Goal: Information Seeking & Learning: Find specific fact

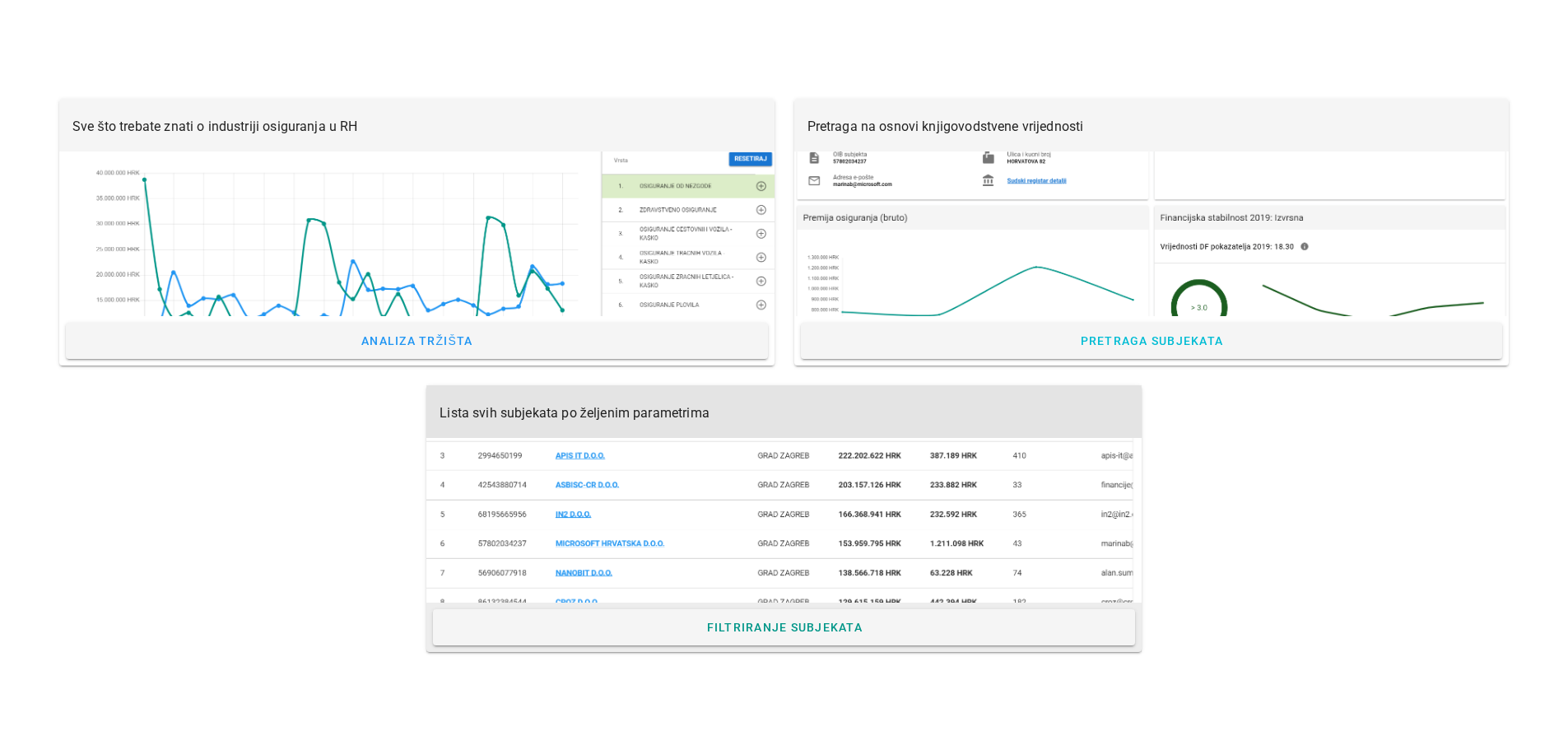
click at [631, 412] on span "Lista svih subjekata po željenim parametrima" at bounding box center [575, 413] width 270 height 16
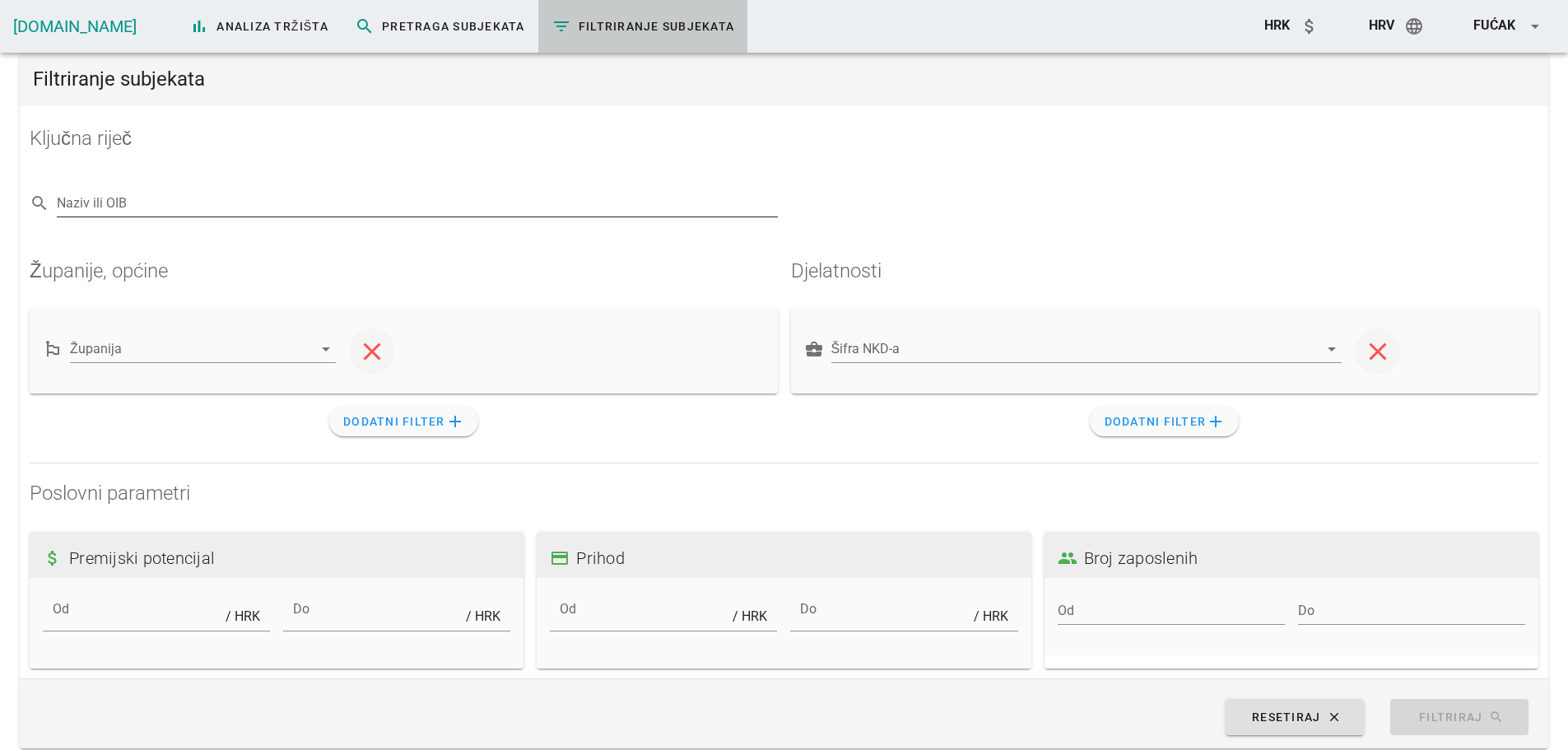
click at [155, 201] on input "Naziv ili OIB" at bounding box center [417, 203] width 721 height 26
type input "CROWE"
click at [253, 357] on input "Županija" at bounding box center [191, 349] width 243 height 26
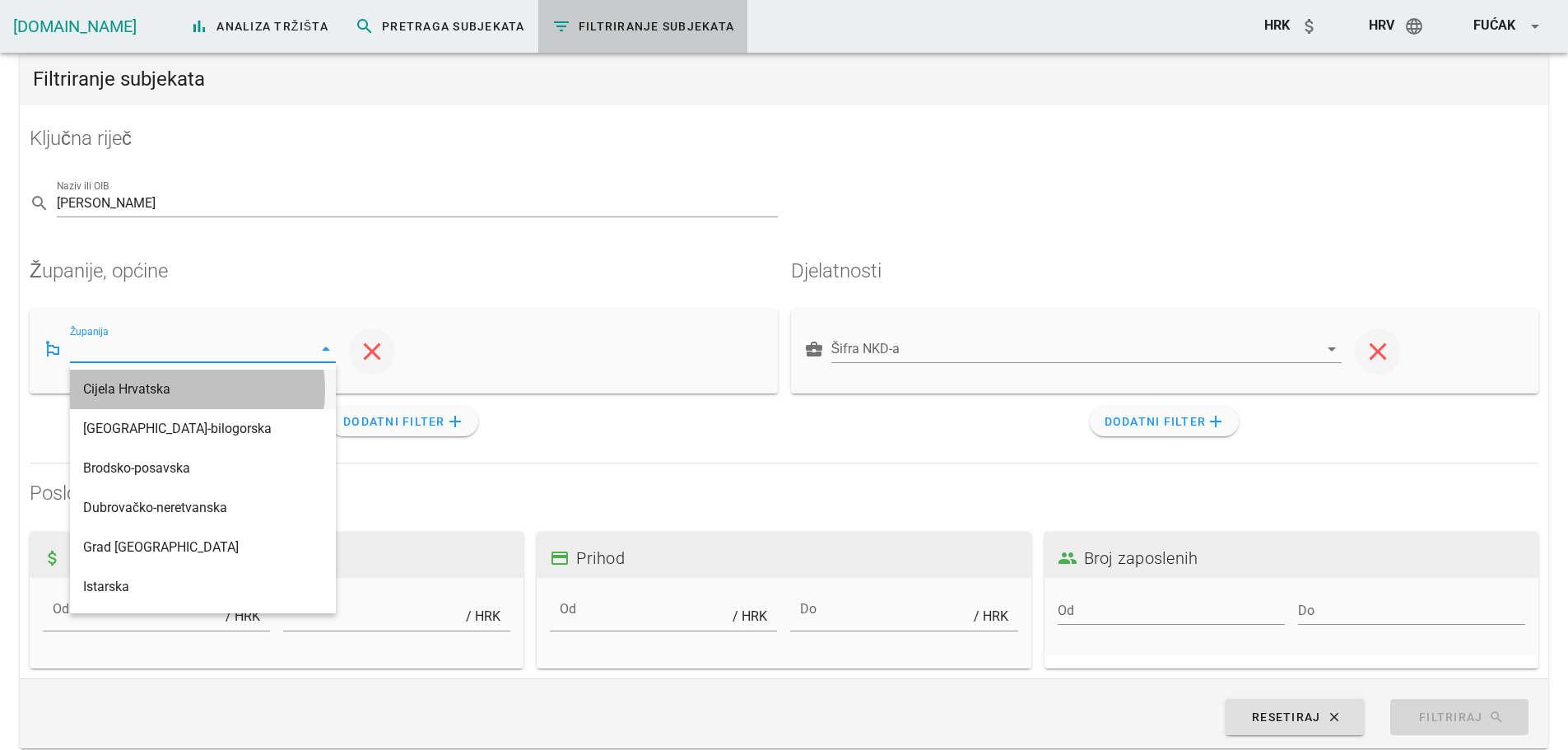
click at [177, 386] on div "Cijela Hrvatska" at bounding box center [202, 389] width 240 height 16
type input "Cijela Hrvatska"
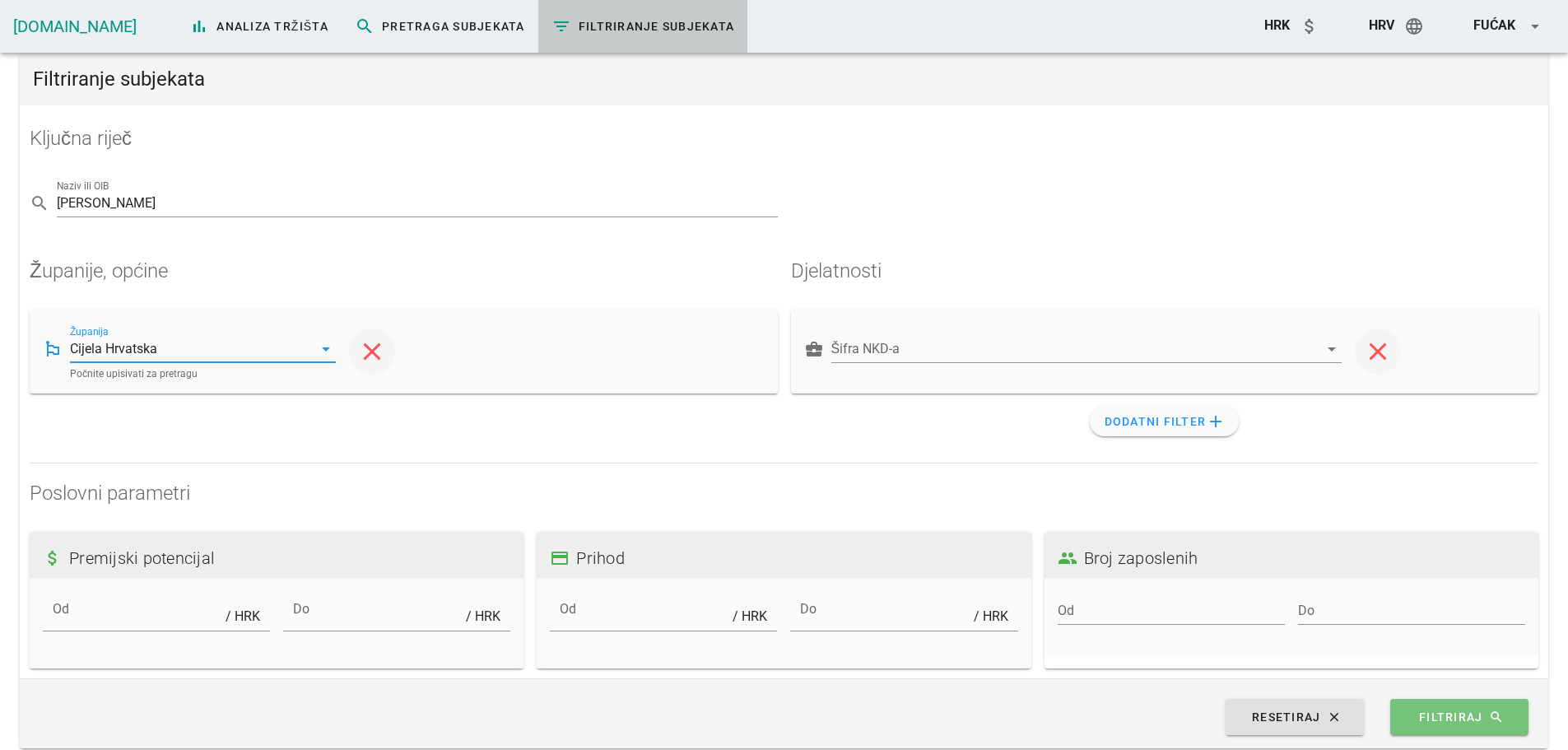
click at [1477, 732] on button "Filtriraj search" at bounding box center [1459, 717] width 139 height 37
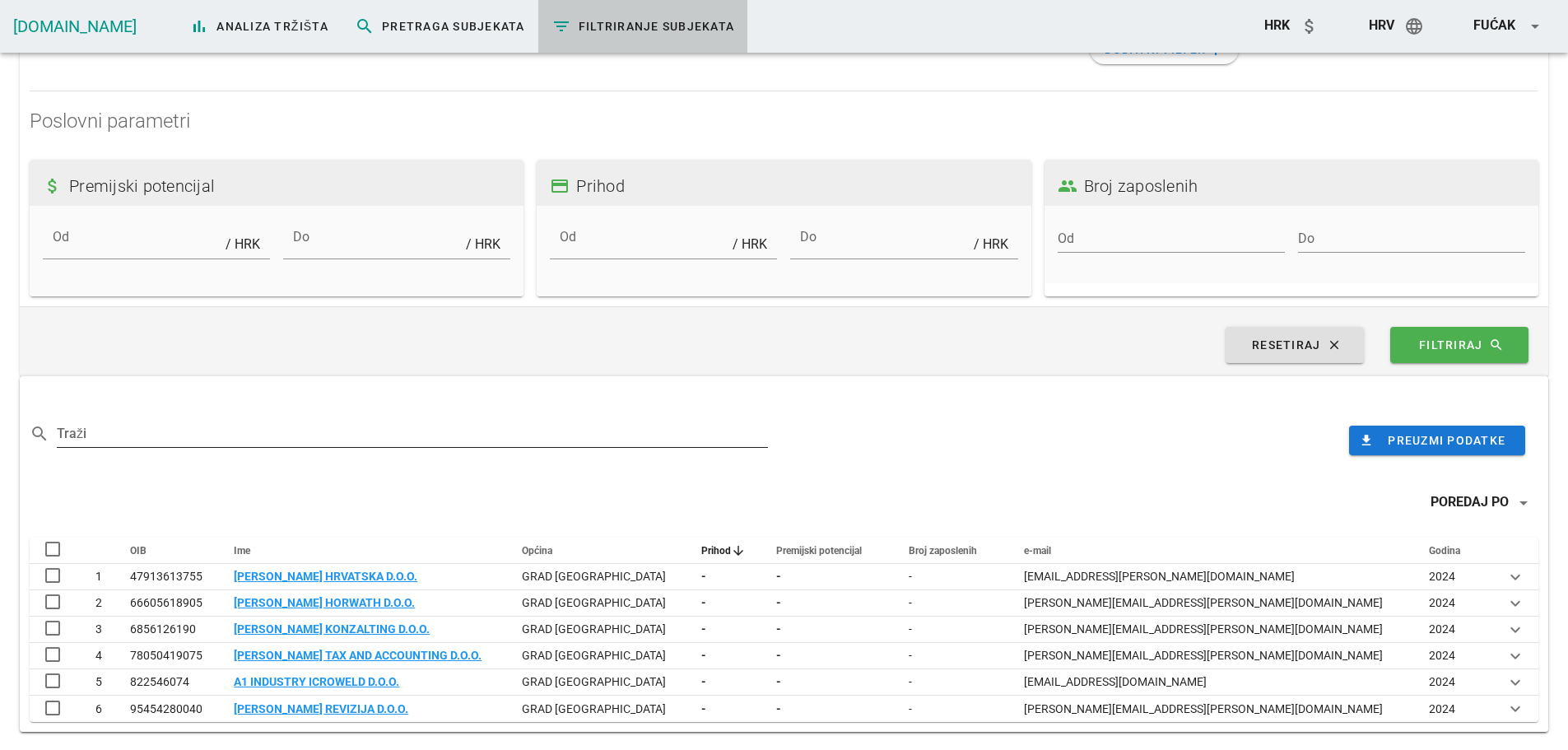
scroll to position [374, 0]
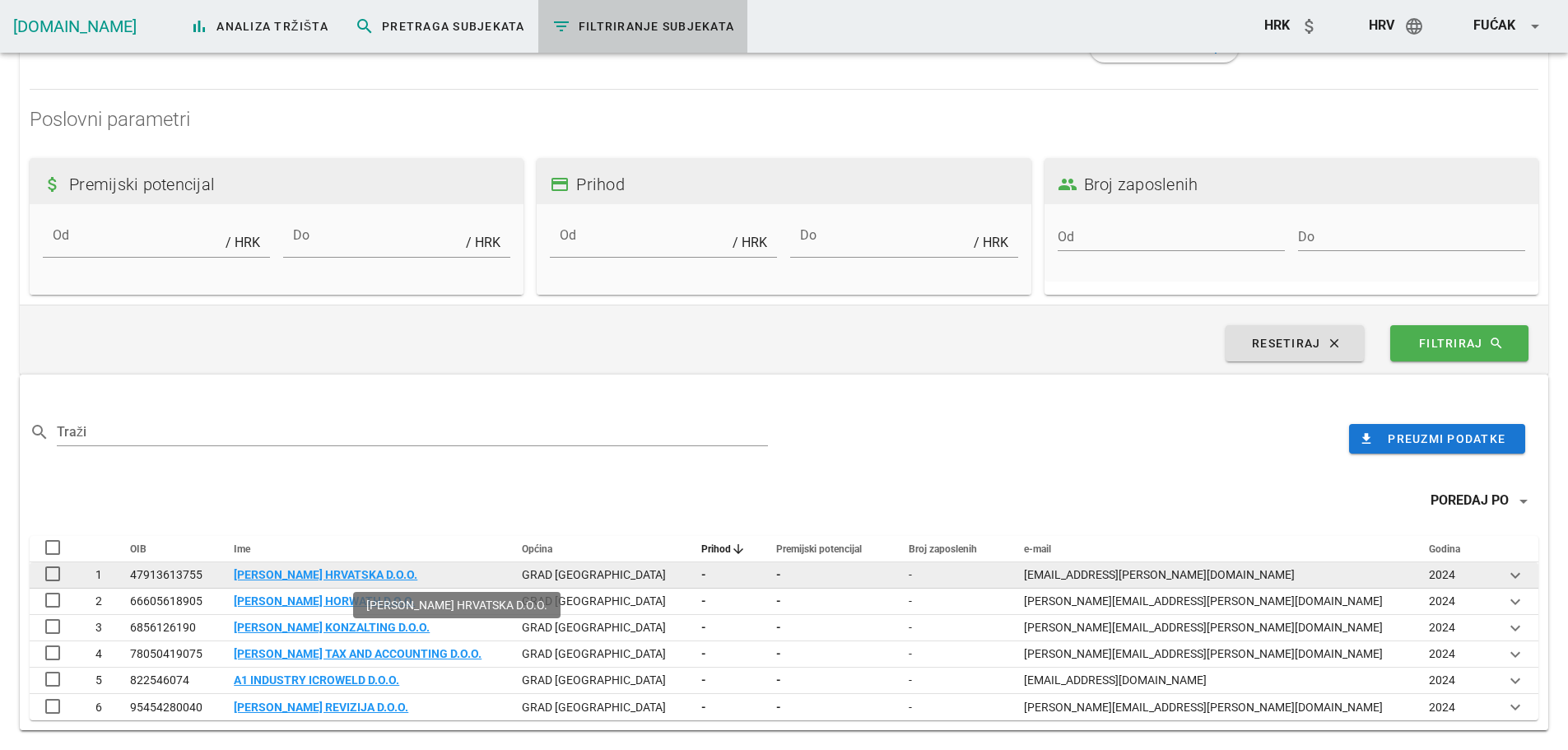
click at [321, 578] on link "CROWE HRVATSKA D.O.O." at bounding box center [325, 574] width 184 height 13
click at [335, 578] on link "CROWE HRVATSKA D.O.O." at bounding box center [325, 574] width 184 height 13
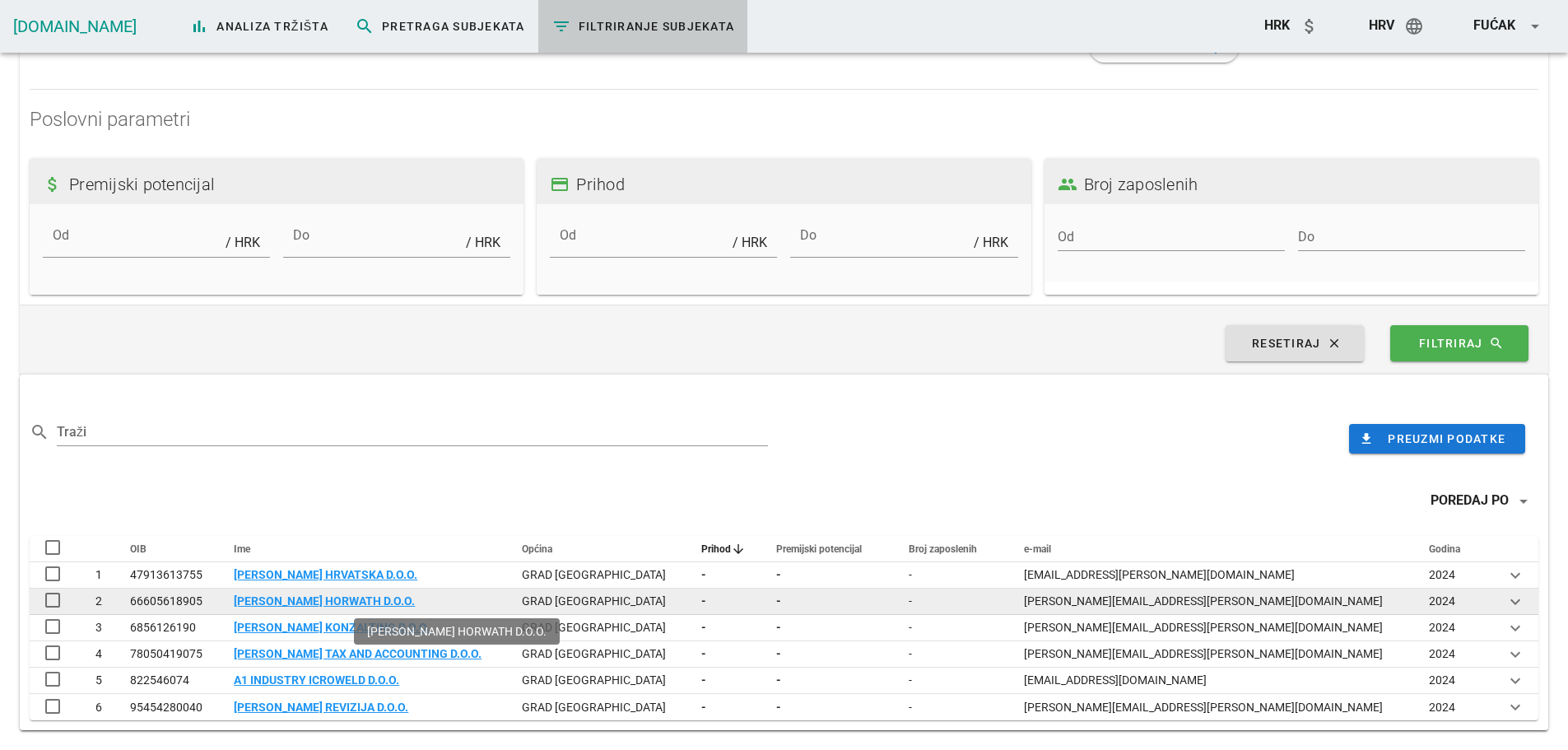
click at [352, 597] on link "CROWE HORWATH D.O.O." at bounding box center [324, 600] width 181 height 13
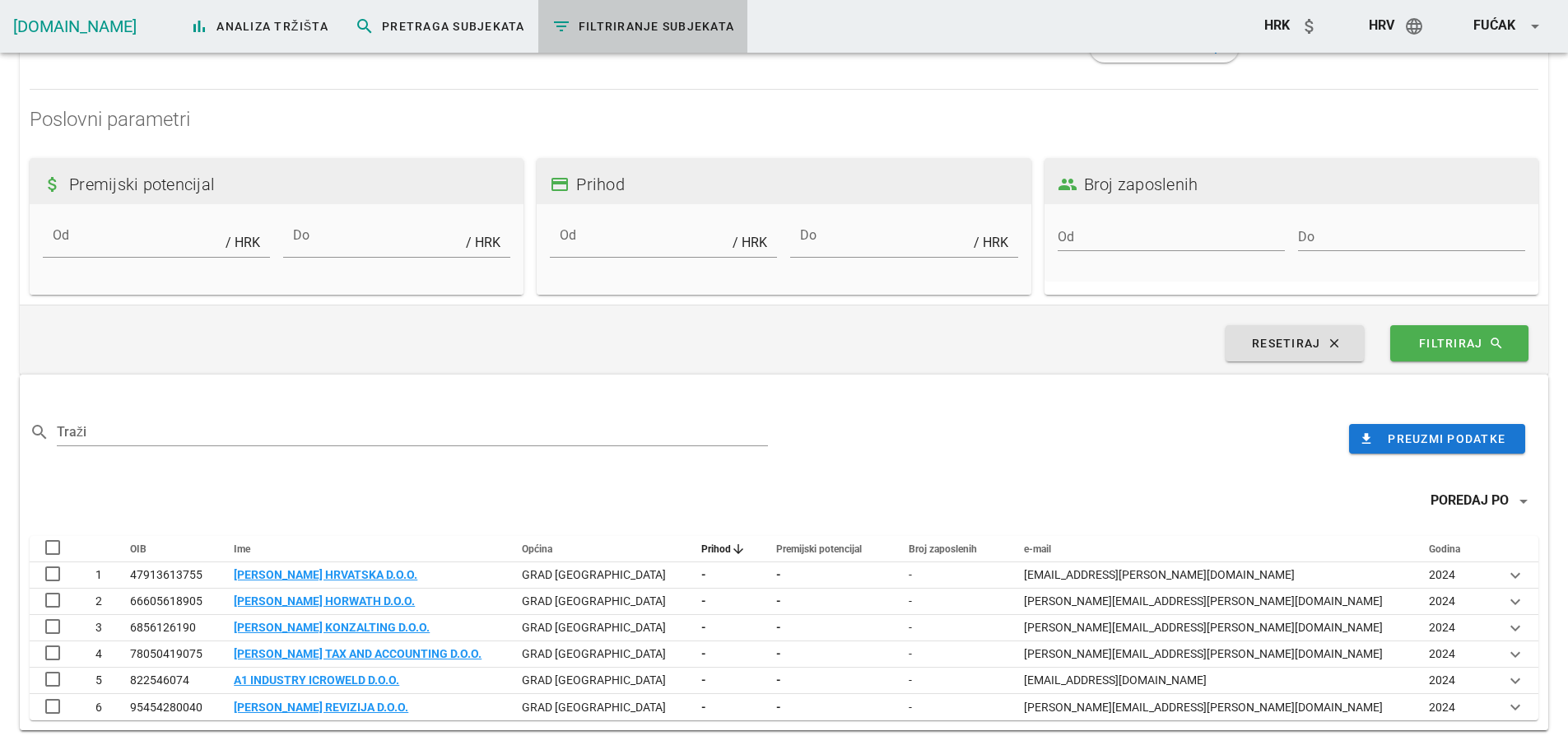
click at [376, 511] on div "Poredaj po arrow_drop_down" at bounding box center [784, 502] width 1509 height 30
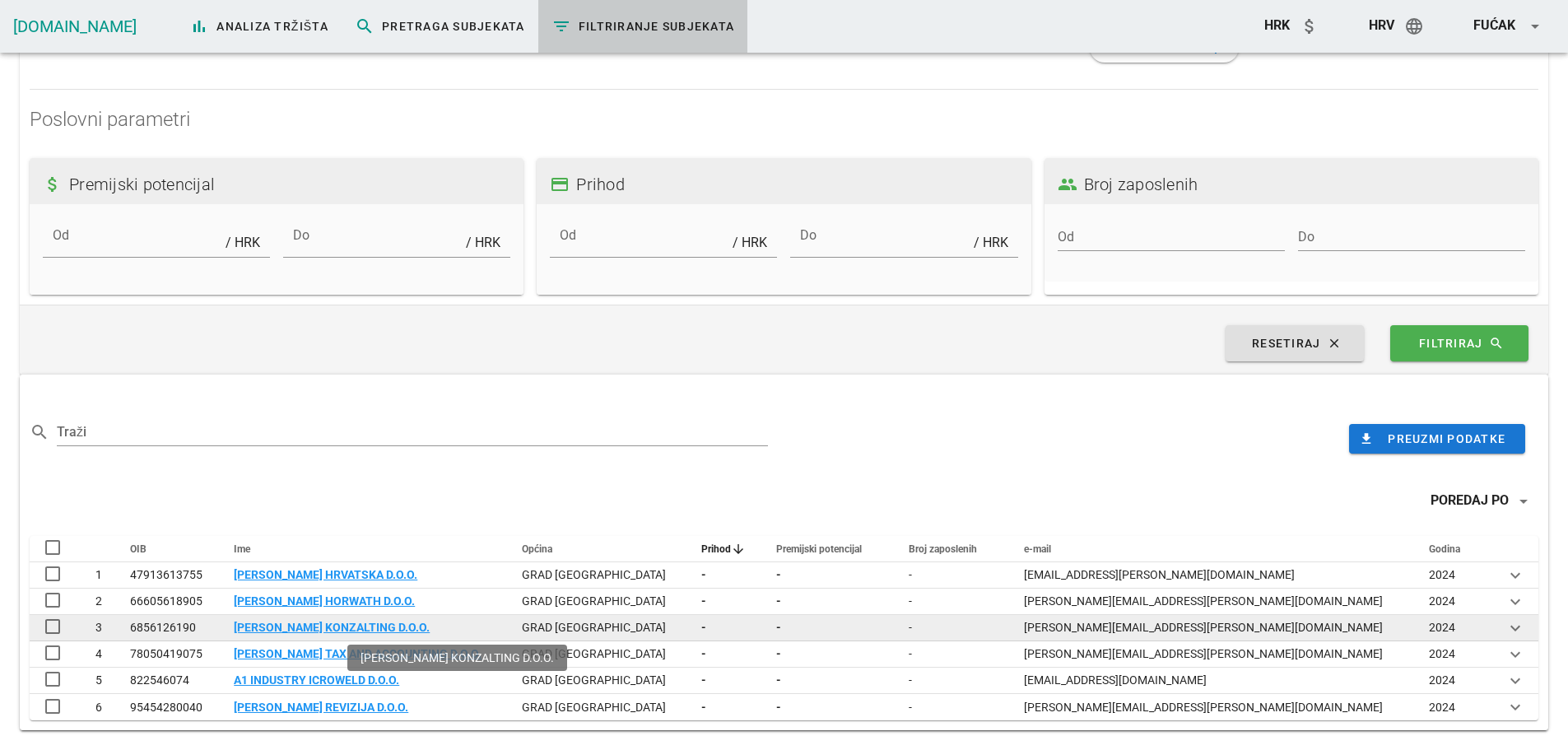
click at [398, 631] on link "CROWE KONZALTING D.O.O." at bounding box center [331, 627] width 196 height 13
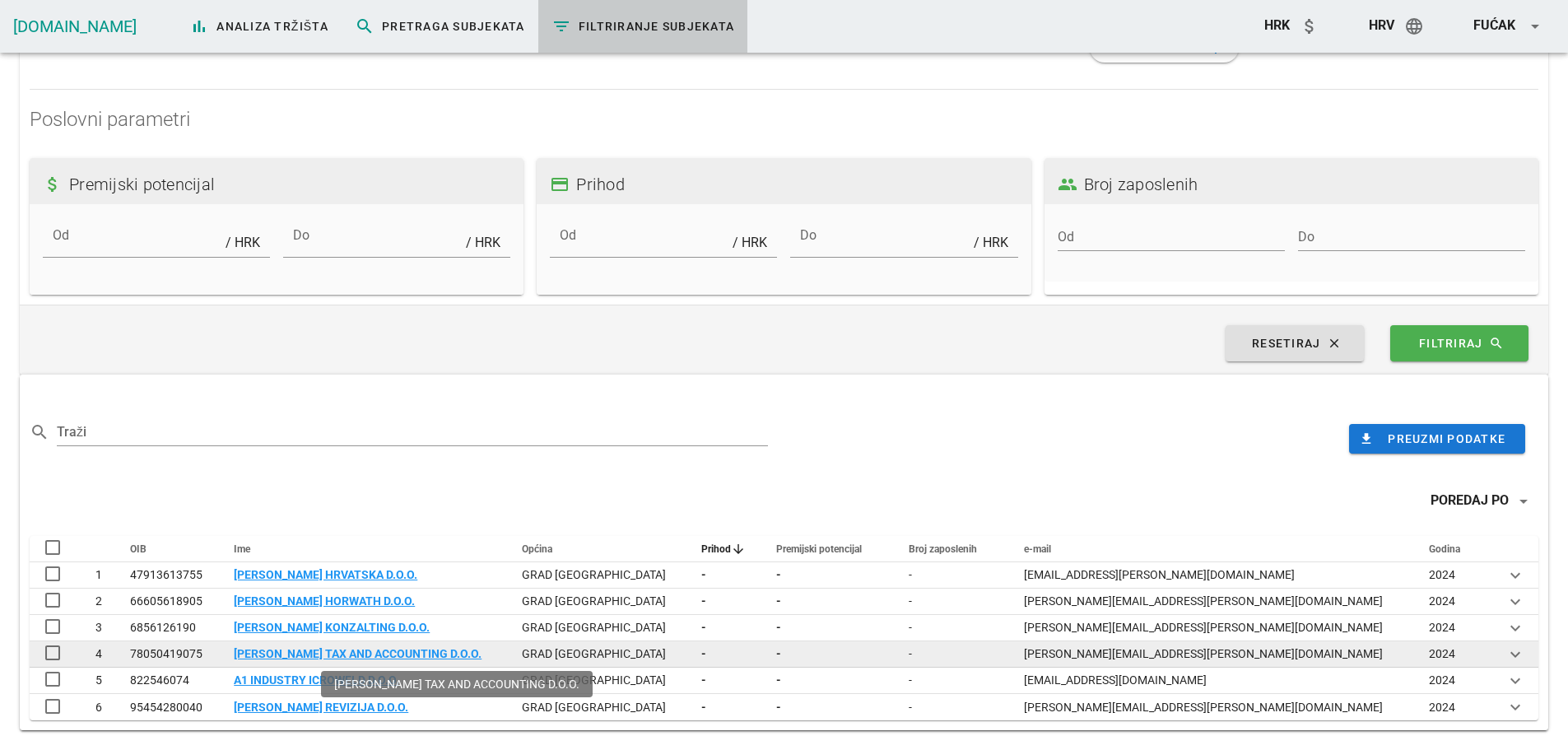
click at [324, 646] on div "CROWE TAX AND ACCOUNTING D.O.O." at bounding box center [364, 654] width 262 height 17
click at [322, 655] on link "CROWE TAX AND ACCOUNTING D.O.O." at bounding box center [357, 653] width 247 height 13
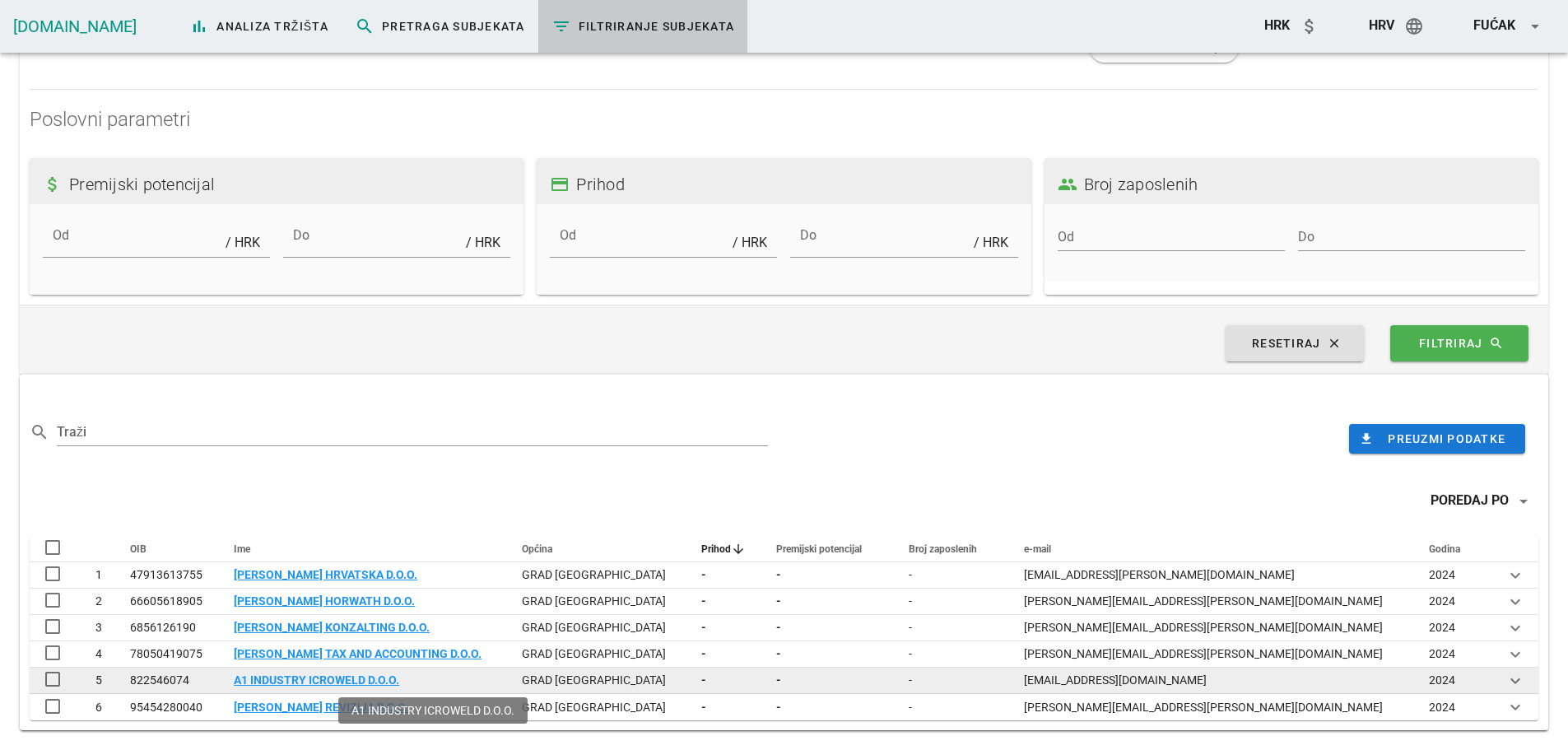
click at [364, 679] on link "A1 INDUSTRY ICROWELD D.O.O." at bounding box center [316, 679] width 166 height 13
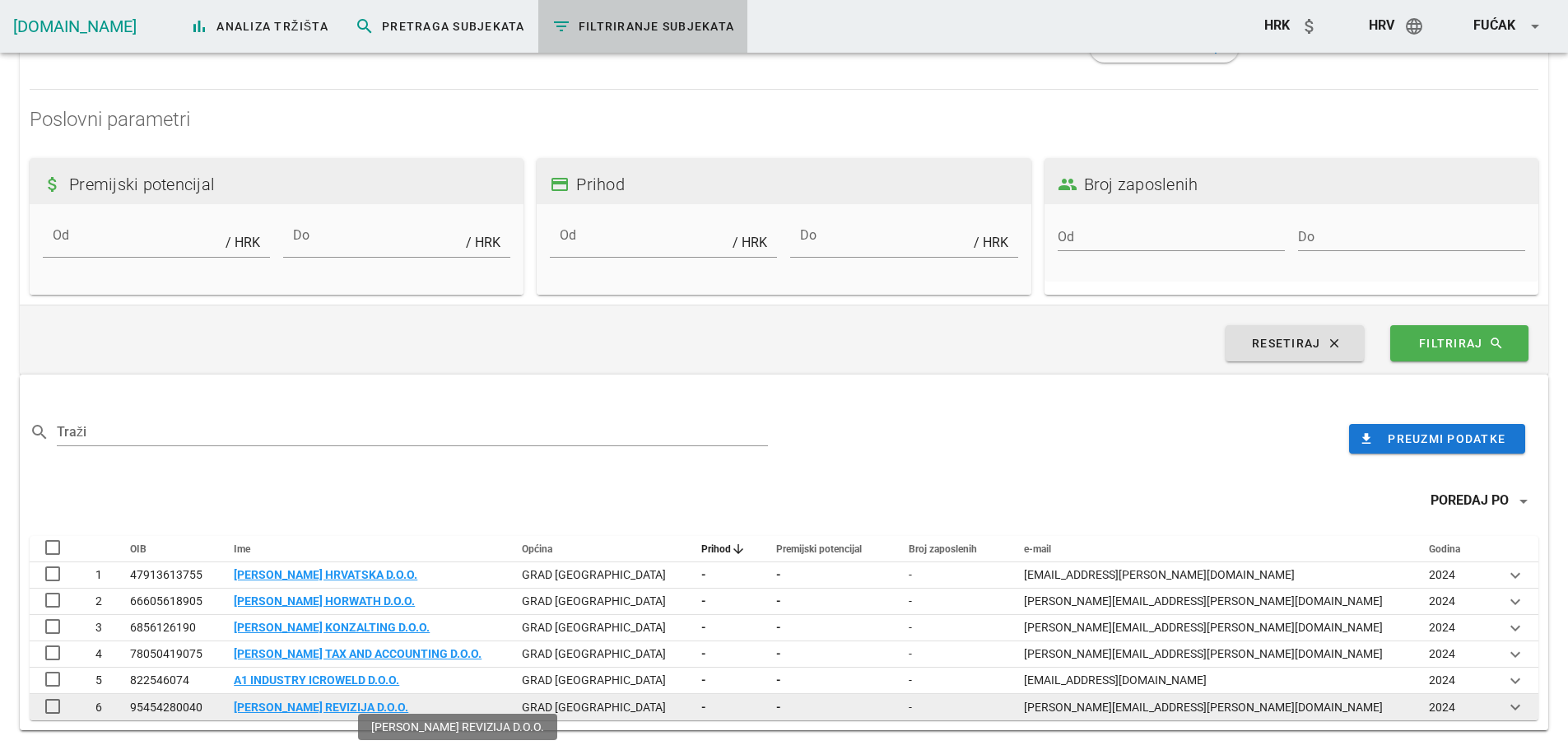
click at [343, 706] on link "[PERSON_NAME] REVIZIJA D.O.O." at bounding box center [321, 706] width 174 height 13
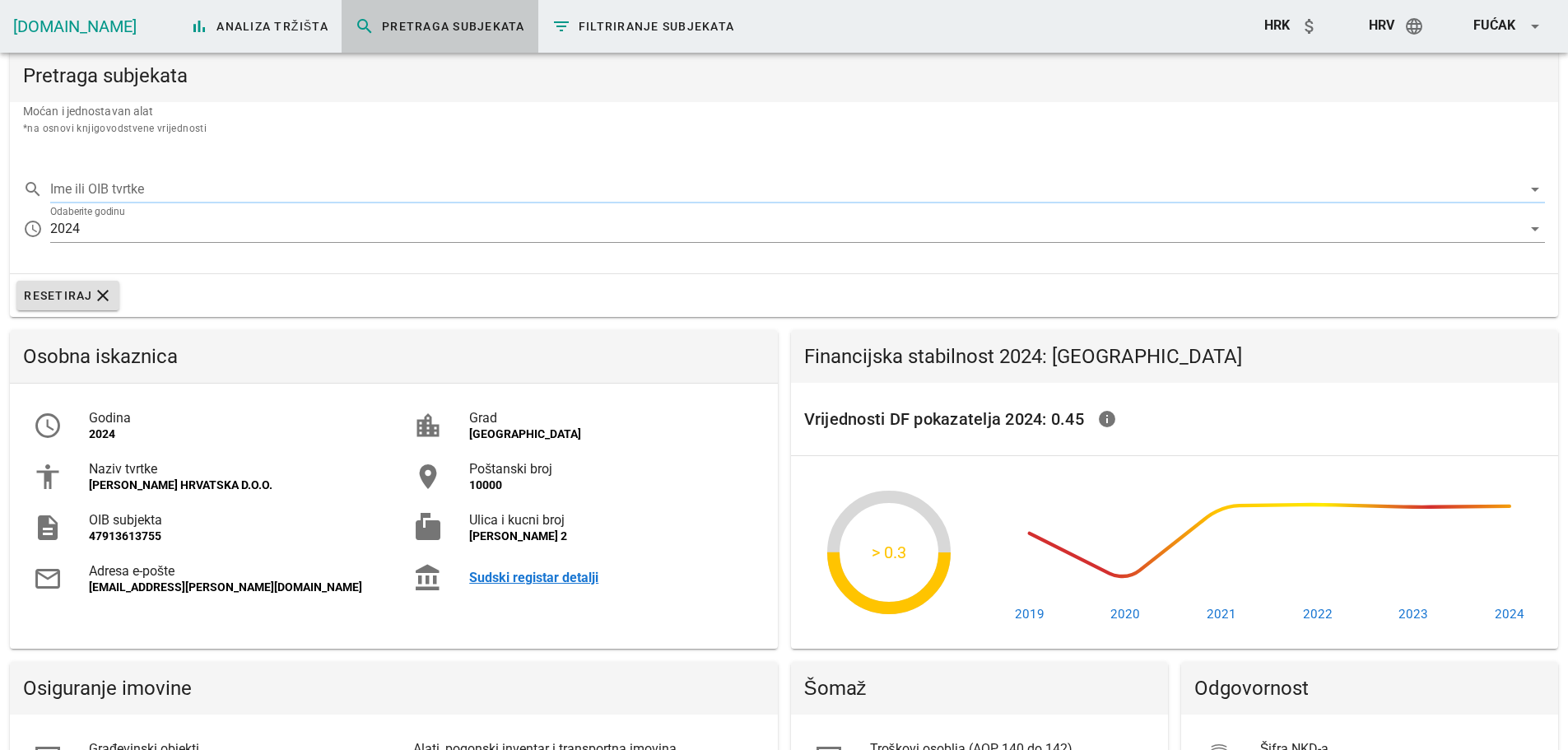
type input "[PERSON_NAME] HRVATSKA D.O.O."
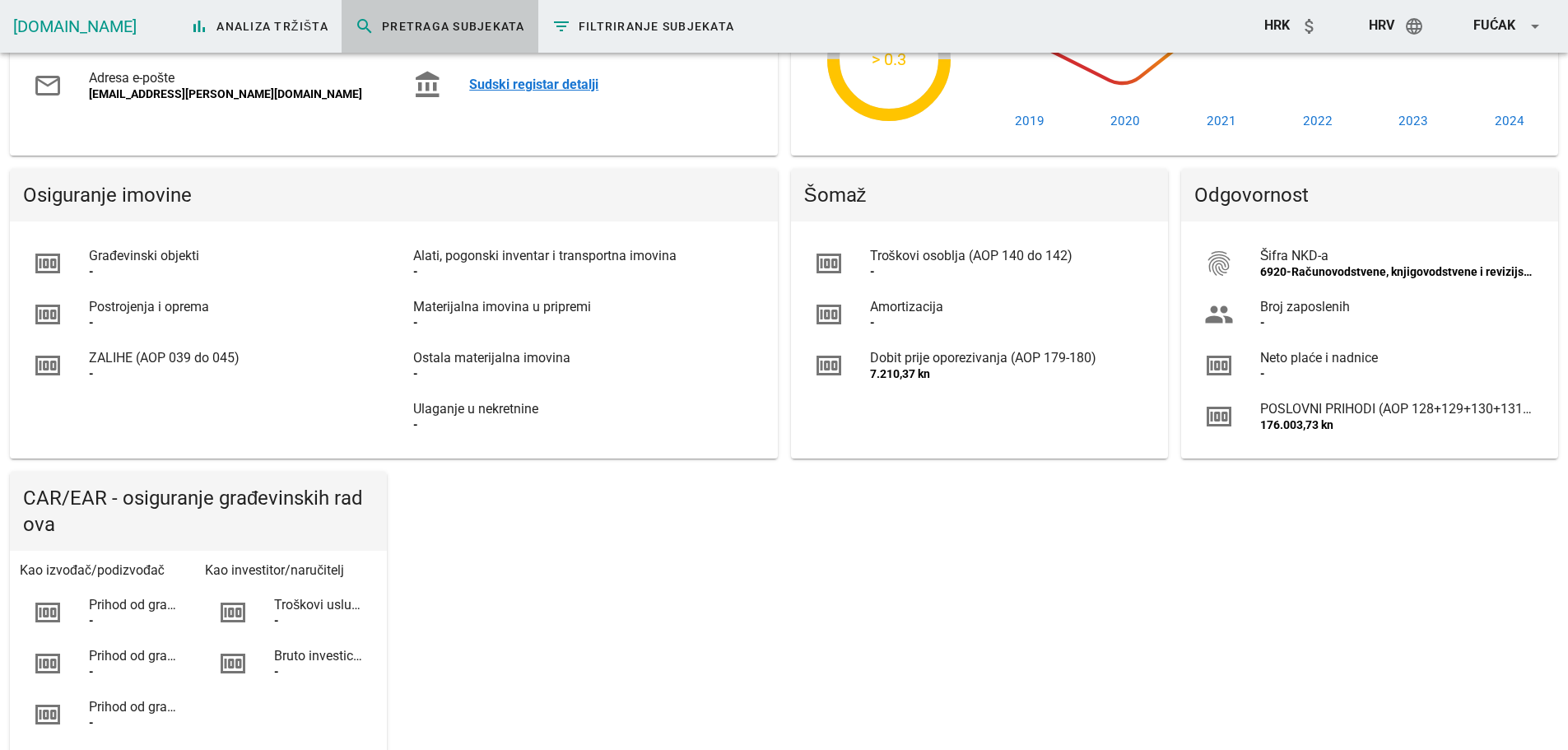
scroll to position [494, 0]
drag, startPoint x: 1263, startPoint y: 422, endPoint x: 1317, endPoint y: 432, distance: 54.9
click at [1317, 432] on div "POSLOVNI PRIHODI (AOP 128+129+130+131+132) 176.003,73 kn" at bounding box center [1398, 416] width 275 height 51
copy div "176.003,73"
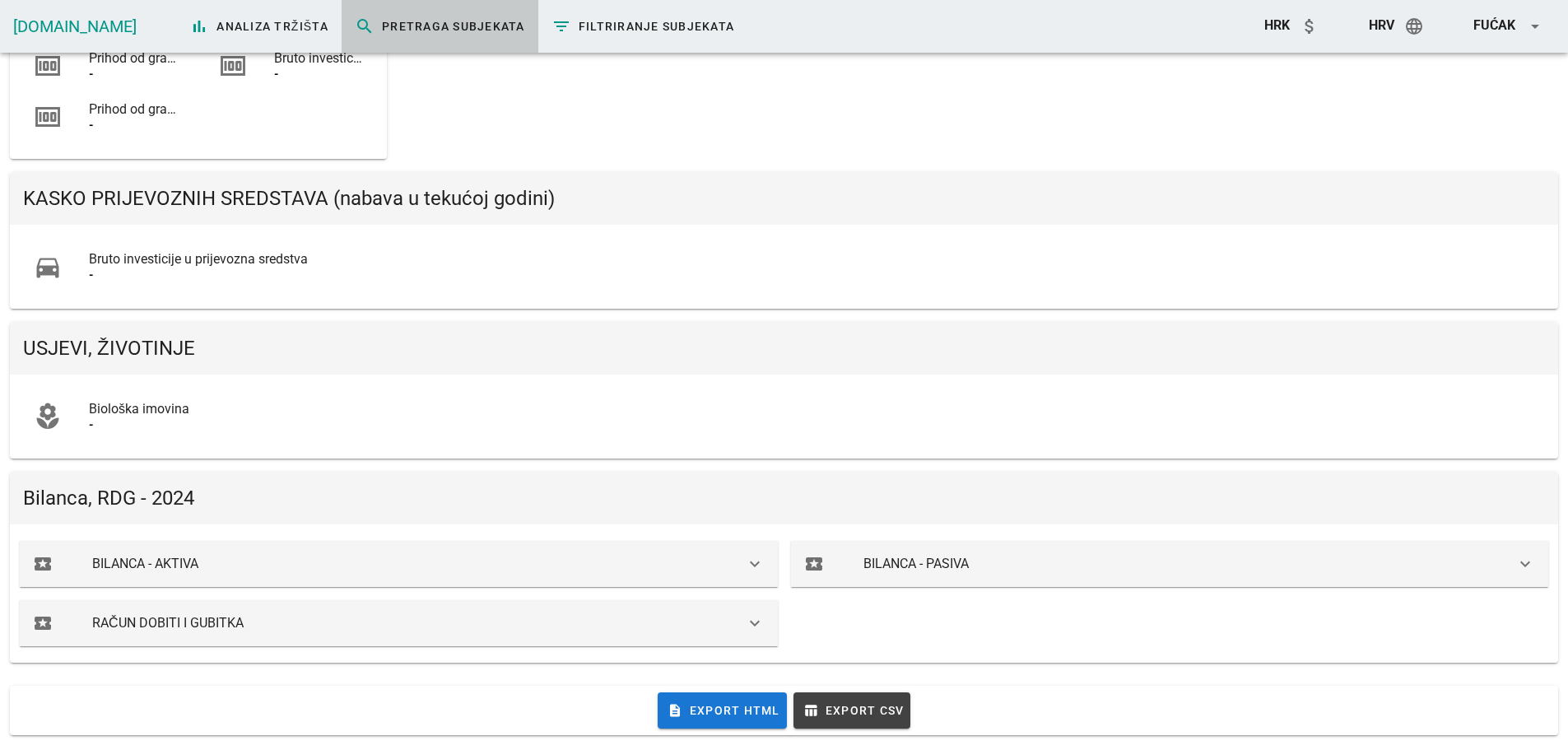
scroll to position [1092, 0]
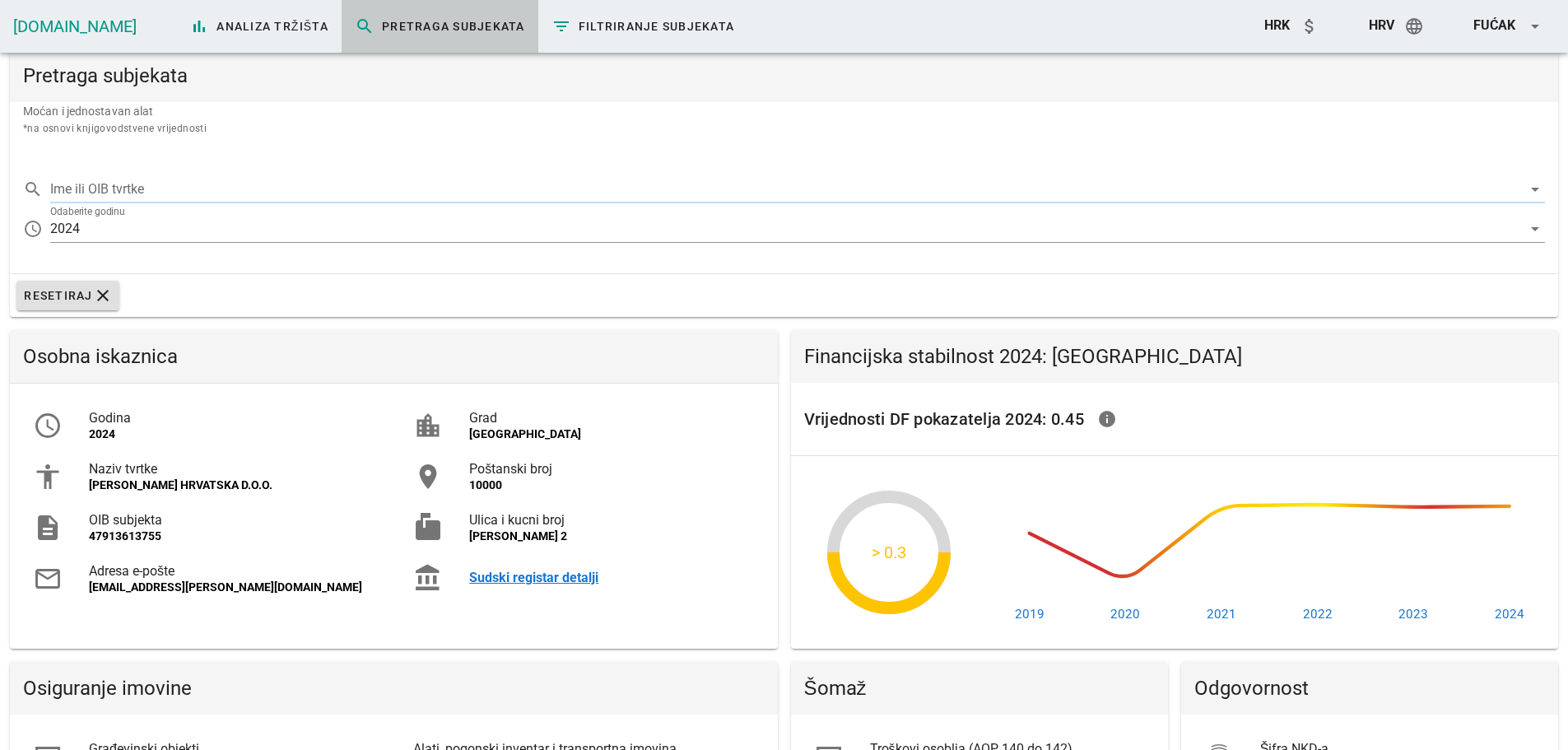
type input "[PERSON_NAME] HRVATSKA D.O.O."
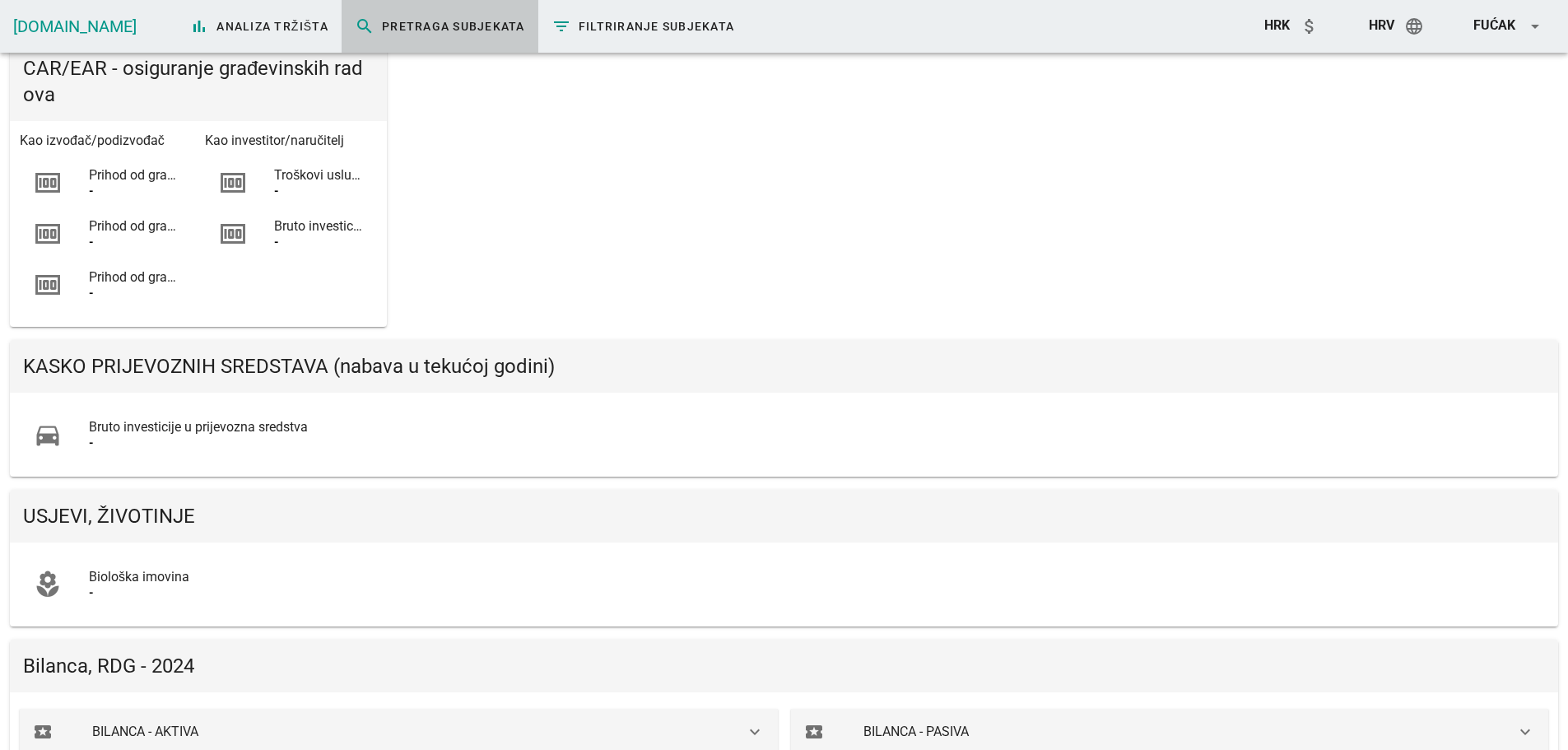
scroll to position [1092, 0]
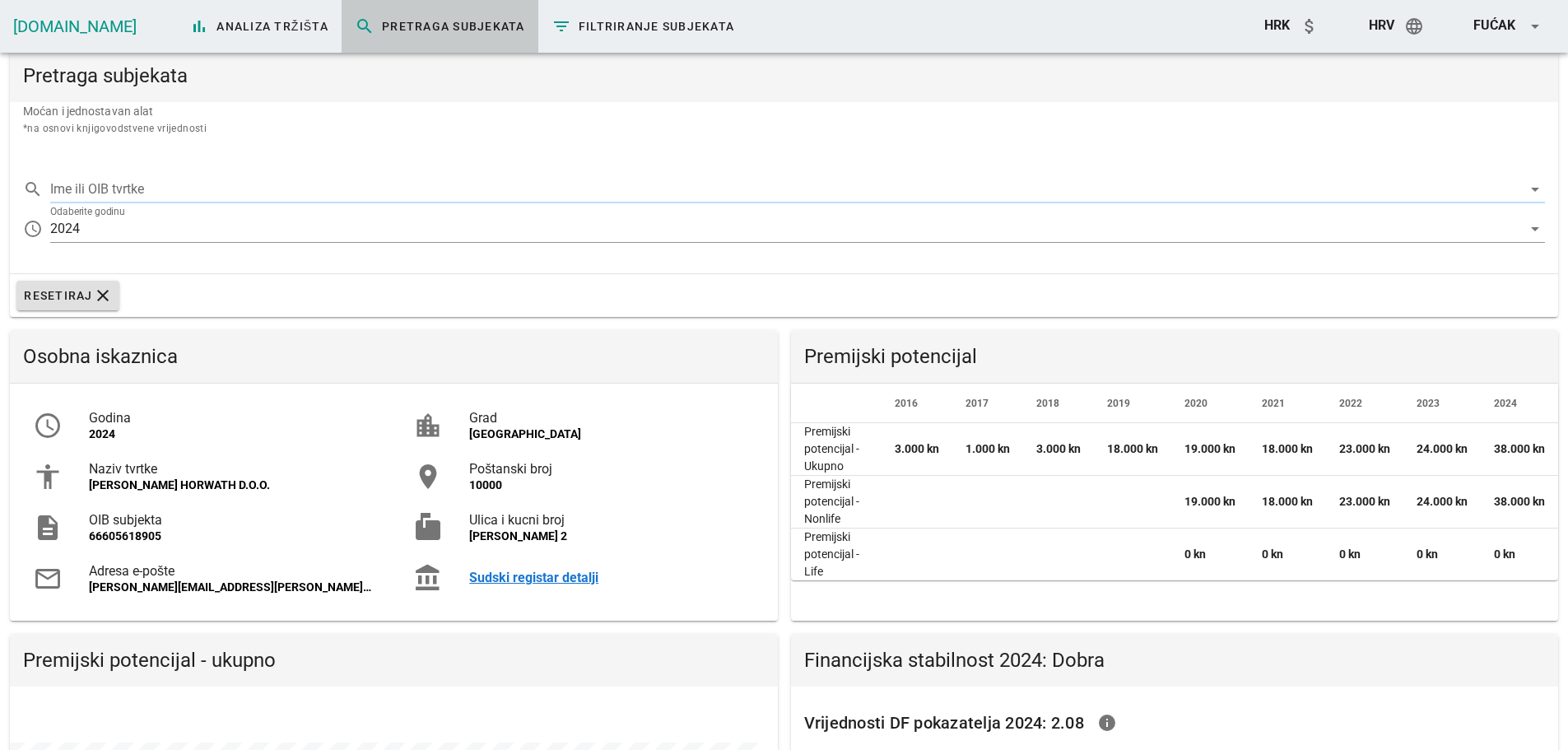
type input "[PERSON_NAME] HORWATH D.O.O."
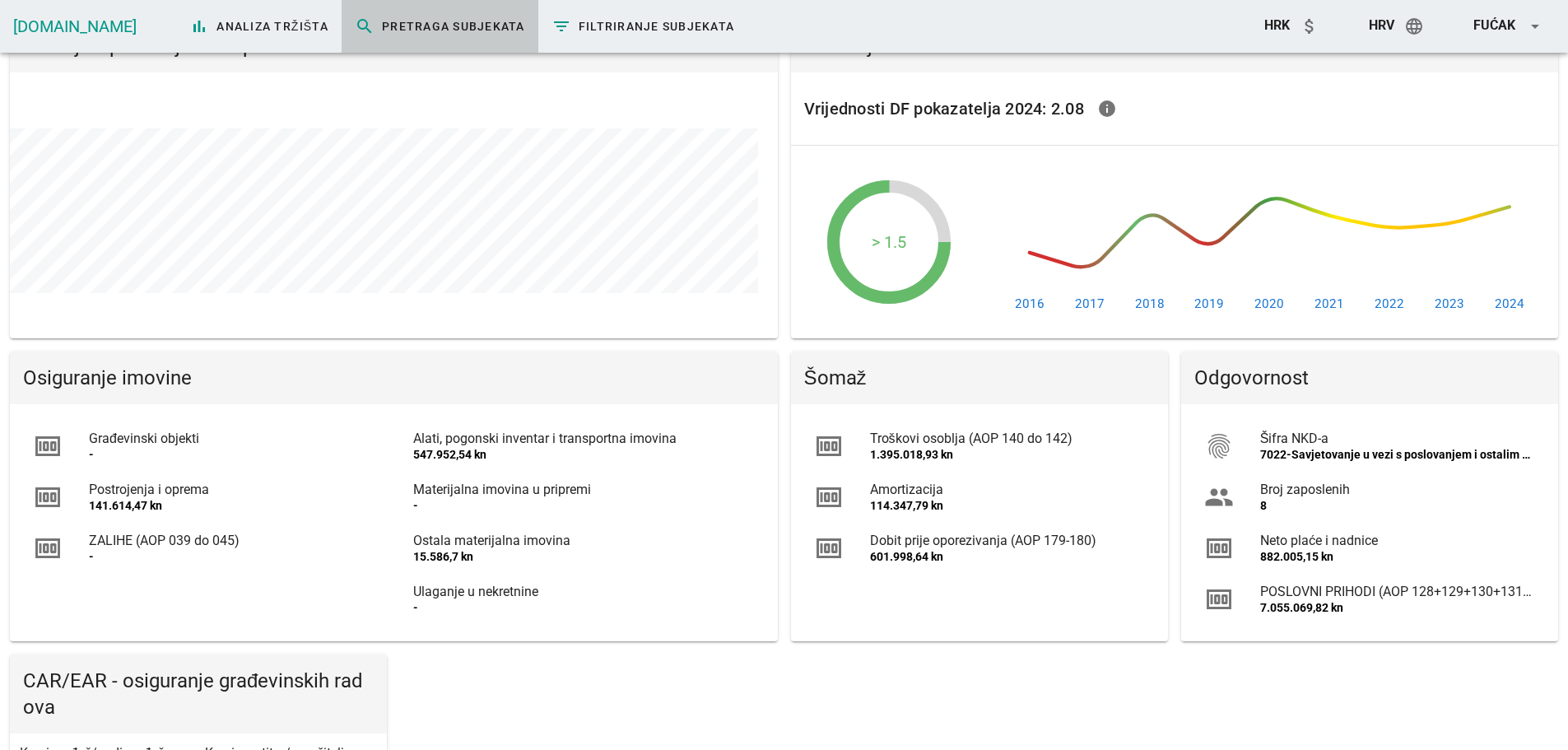
scroll to position [659, 0]
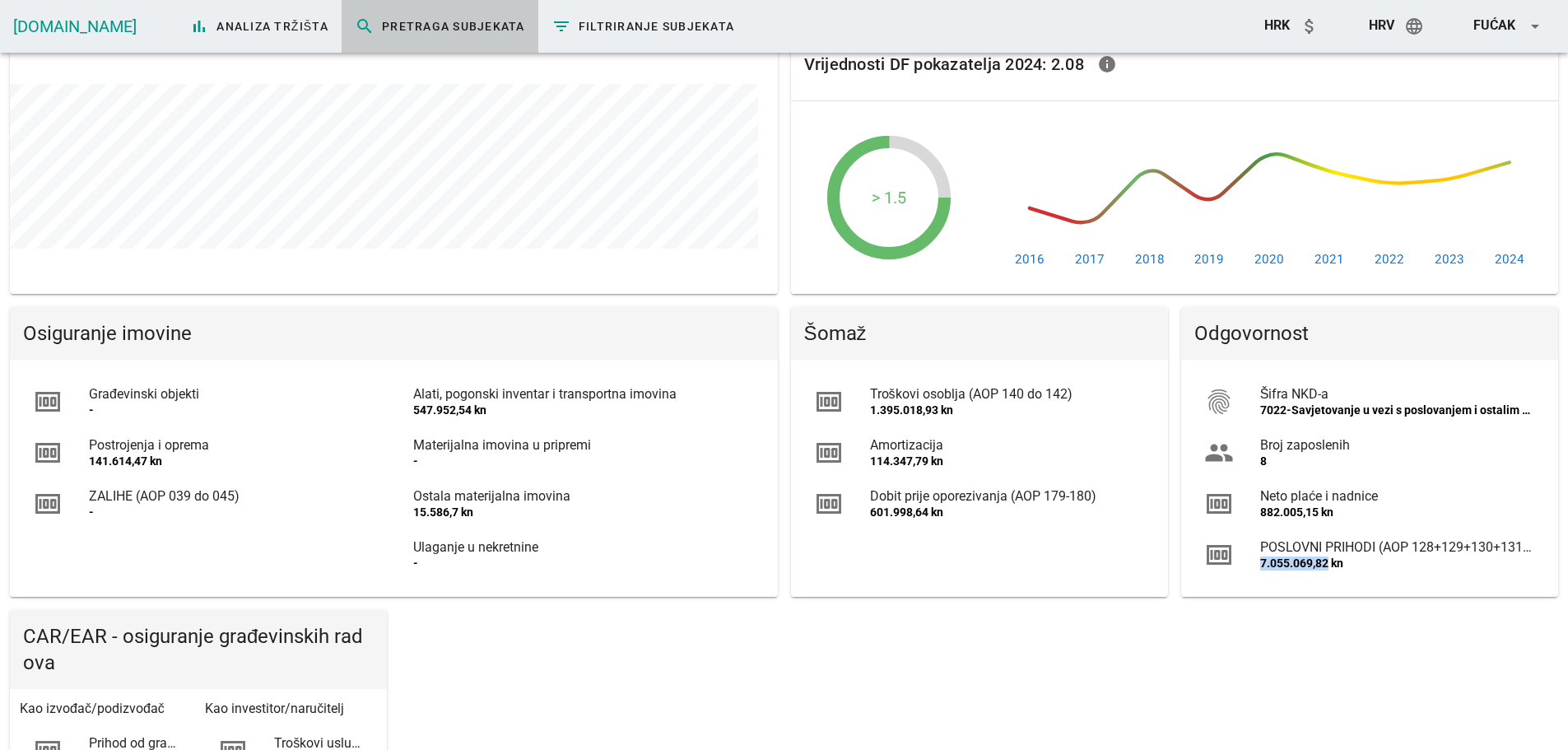
drag, startPoint x: 1259, startPoint y: 560, endPoint x: 1328, endPoint y: 571, distance: 69.9
click at [1328, 571] on div "money POSLOVNI PRIHODI (AOP 128+129+130+131+132) 7.055.069,82 kn" at bounding box center [1370, 555] width 357 height 51
copy div "7.055.069,82"
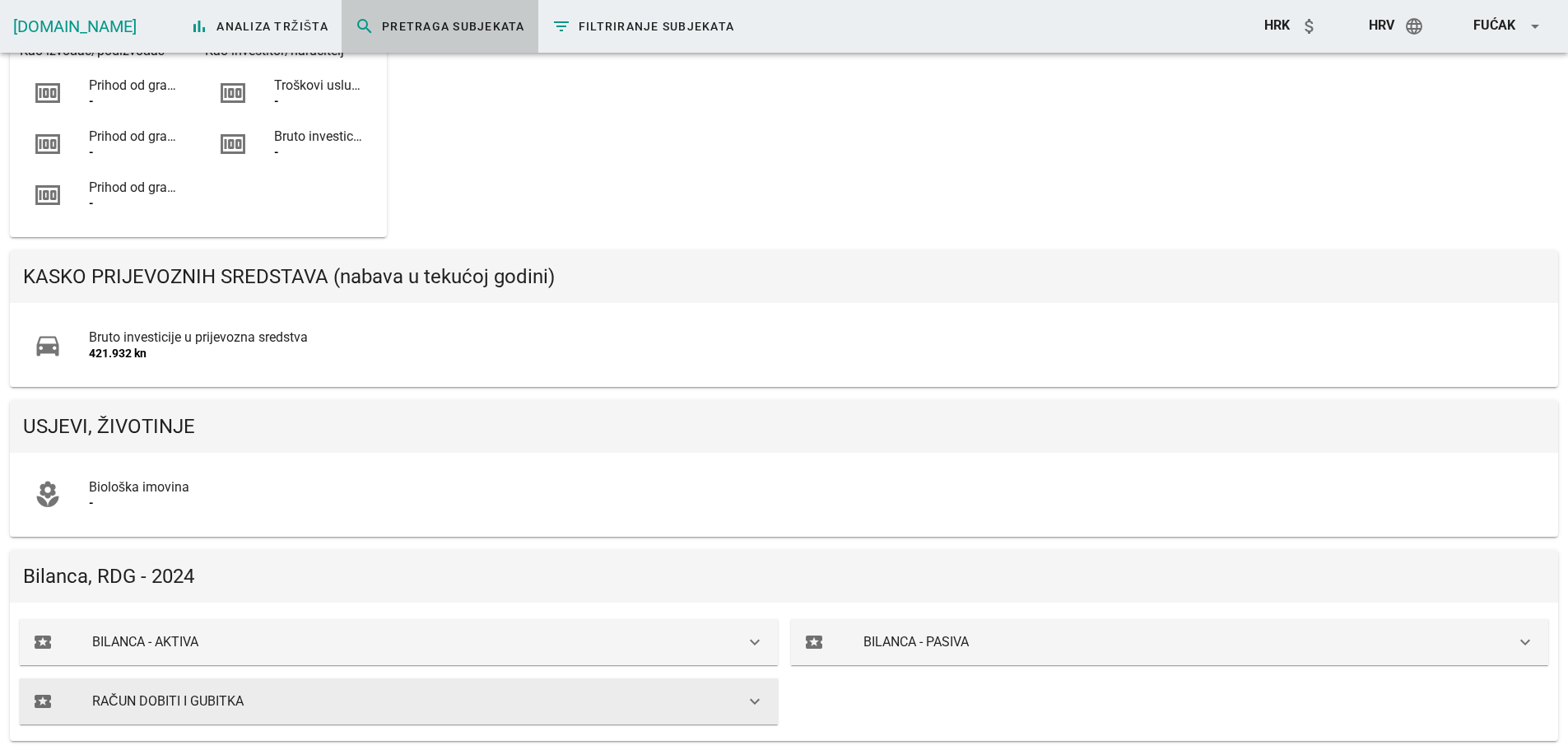
scroll to position [1396, 0]
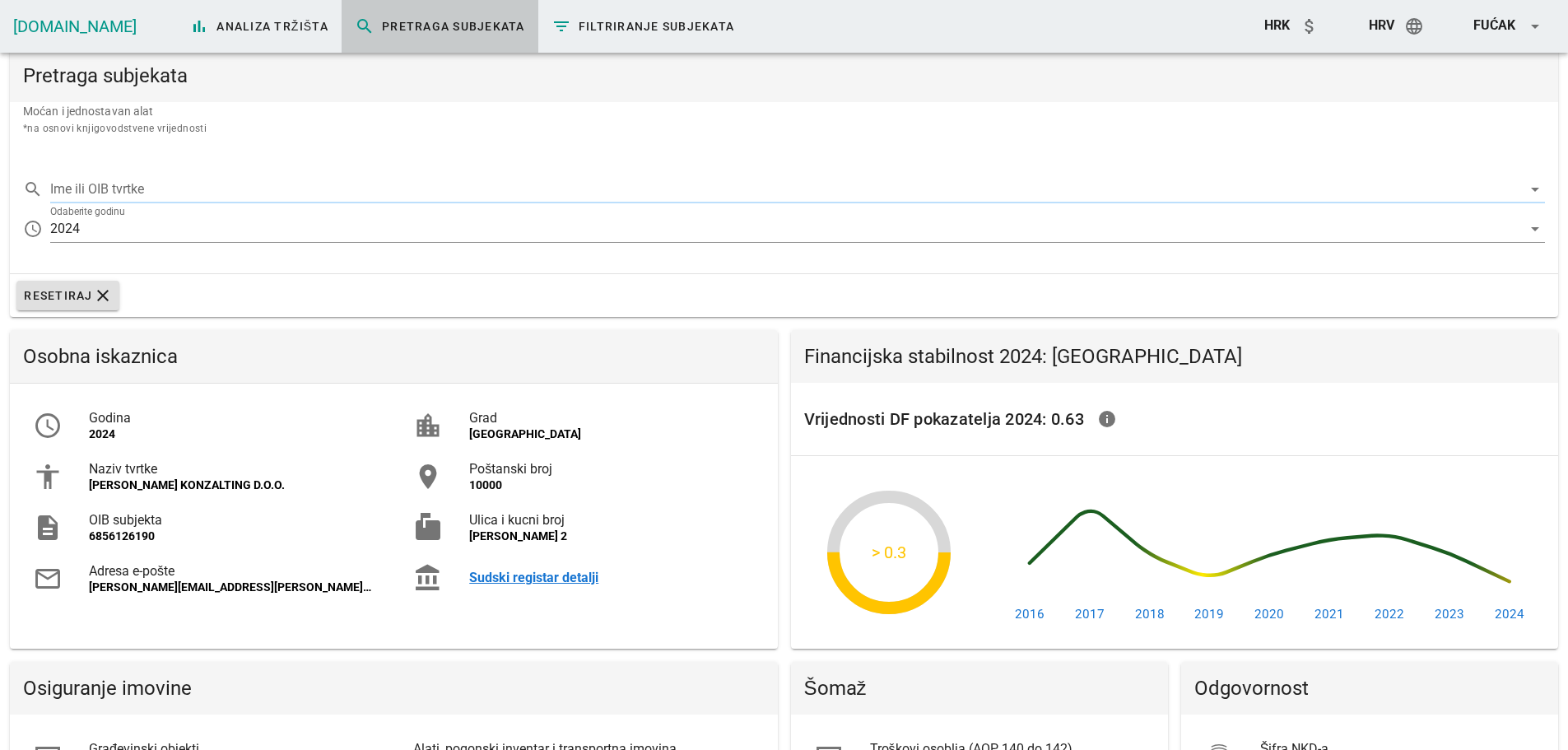
type input "CROWE KONZALTING D.O.O."
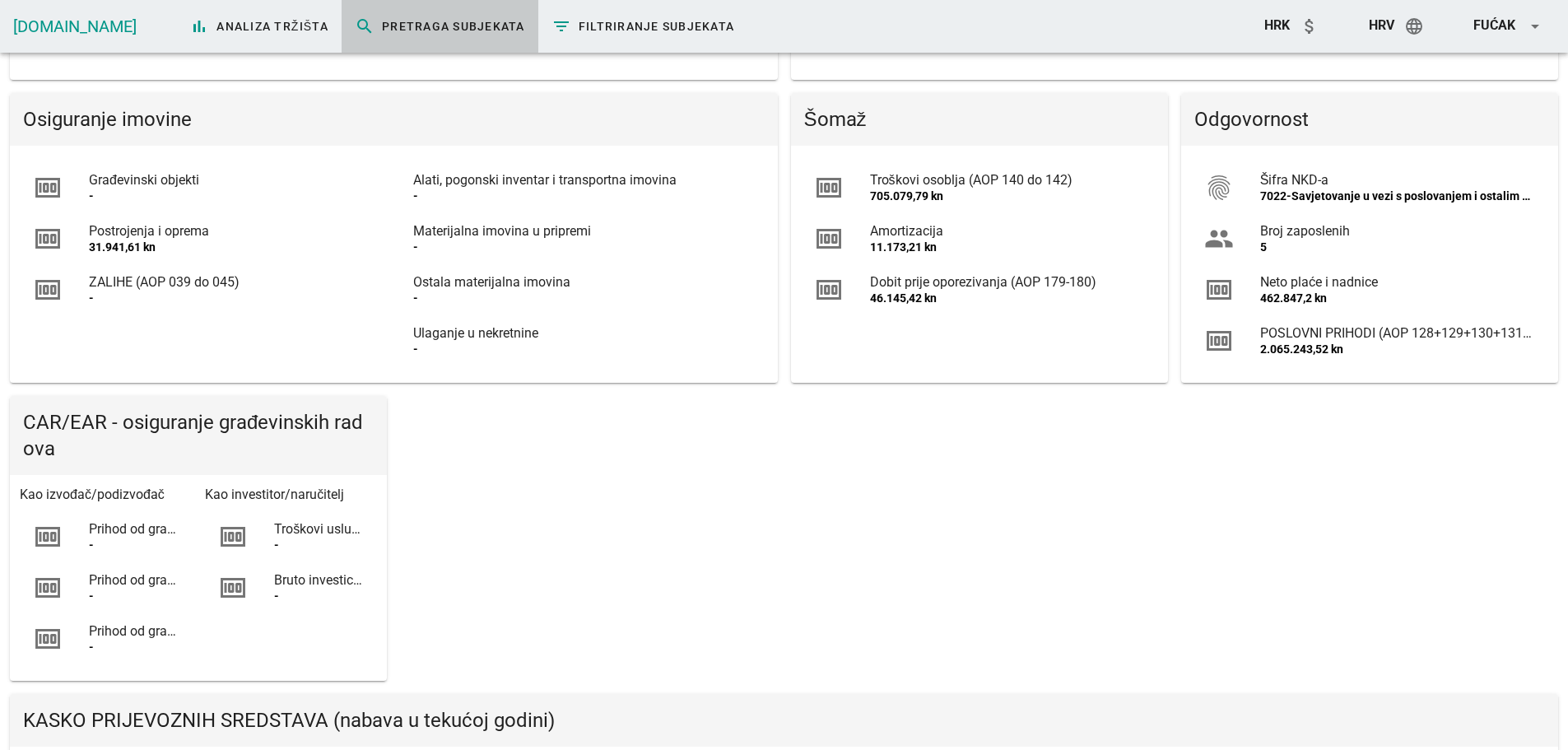
scroll to position [659, 0]
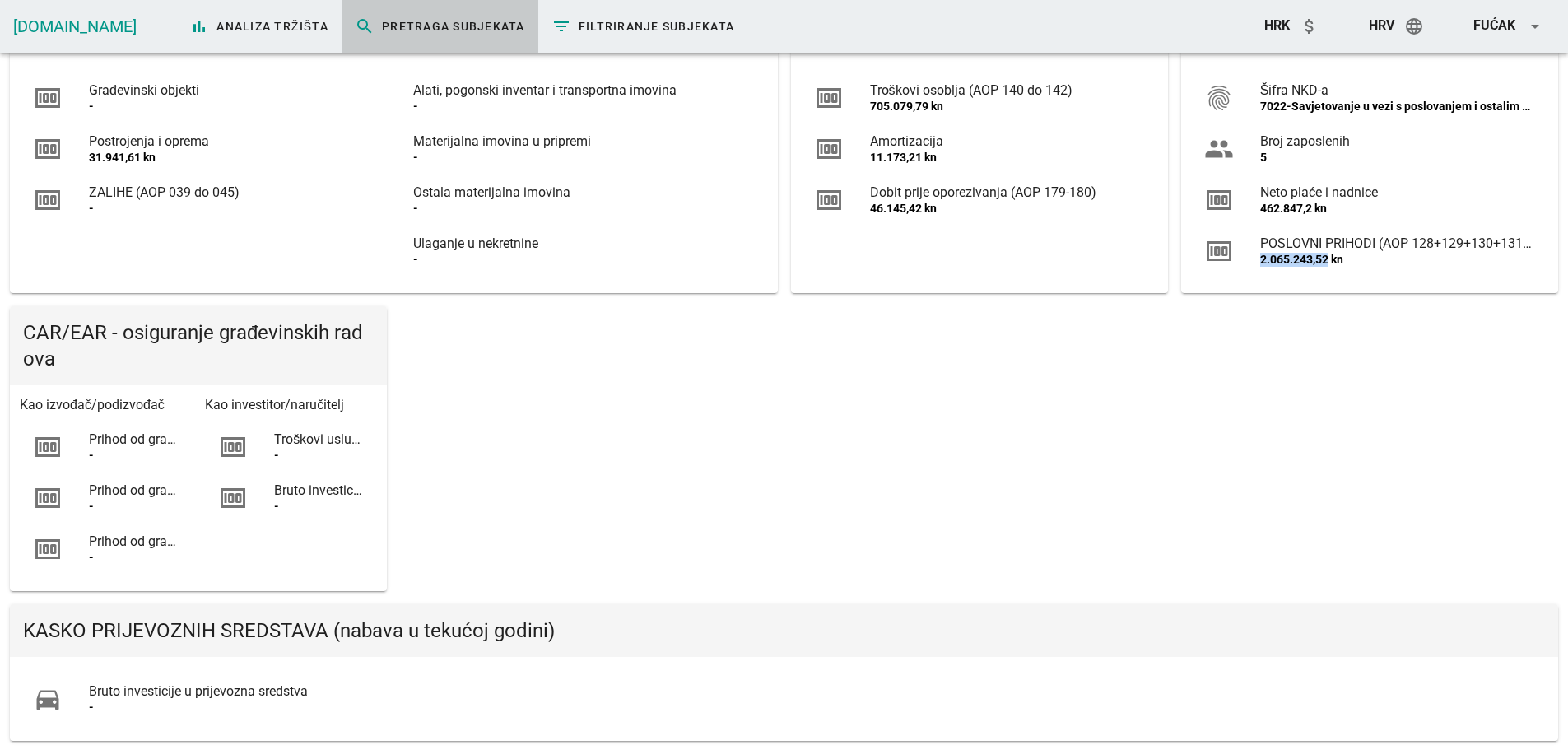
drag, startPoint x: 1258, startPoint y: 258, endPoint x: 1329, endPoint y: 271, distance: 72.2
click at [1329, 271] on div "money POSLOVNI PRIHODI (AOP 128+129+130+131+132) 2.065.243,52 kn" at bounding box center [1370, 251] width 357 height 51
copy div "2.065.243,52"
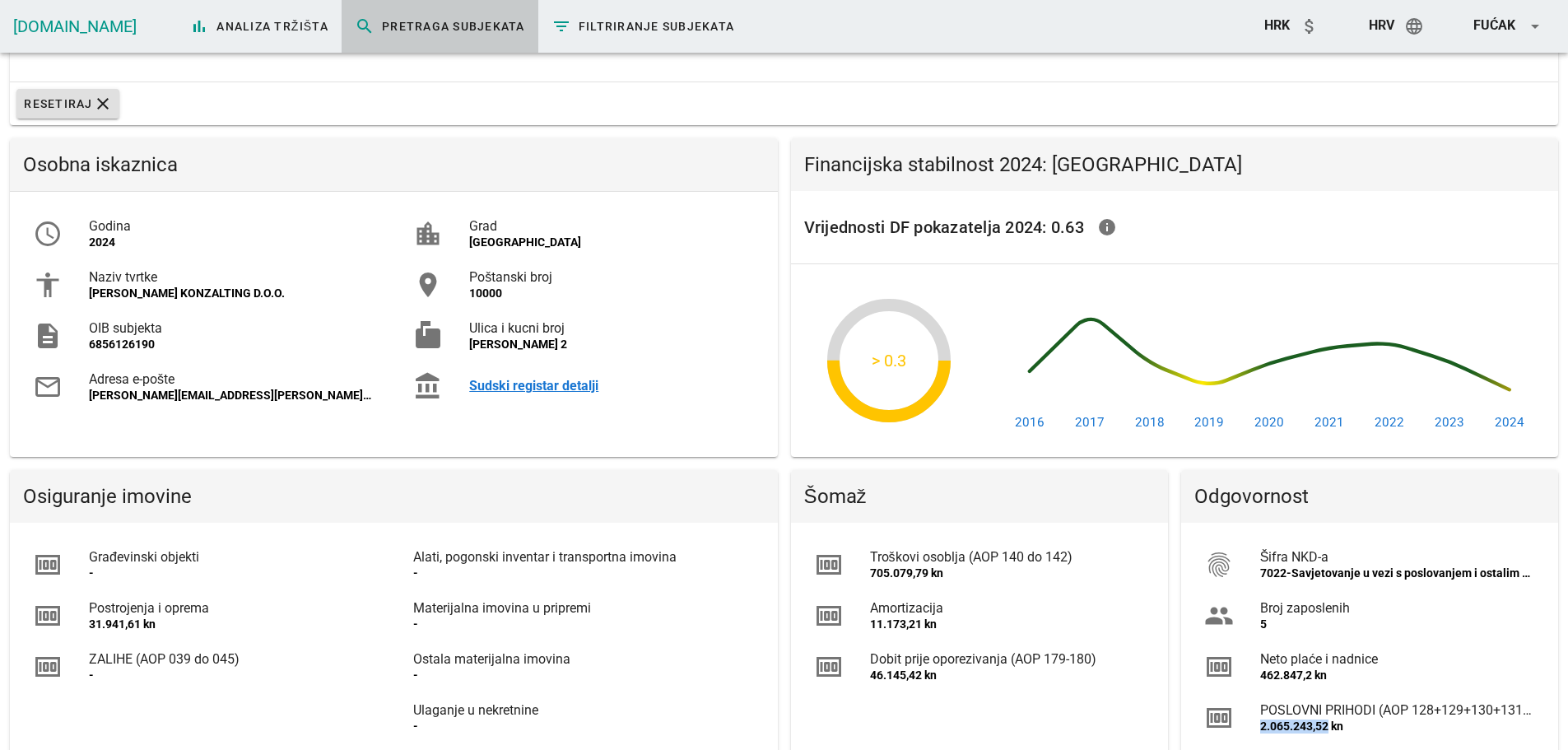
scroll to position [0, 0]
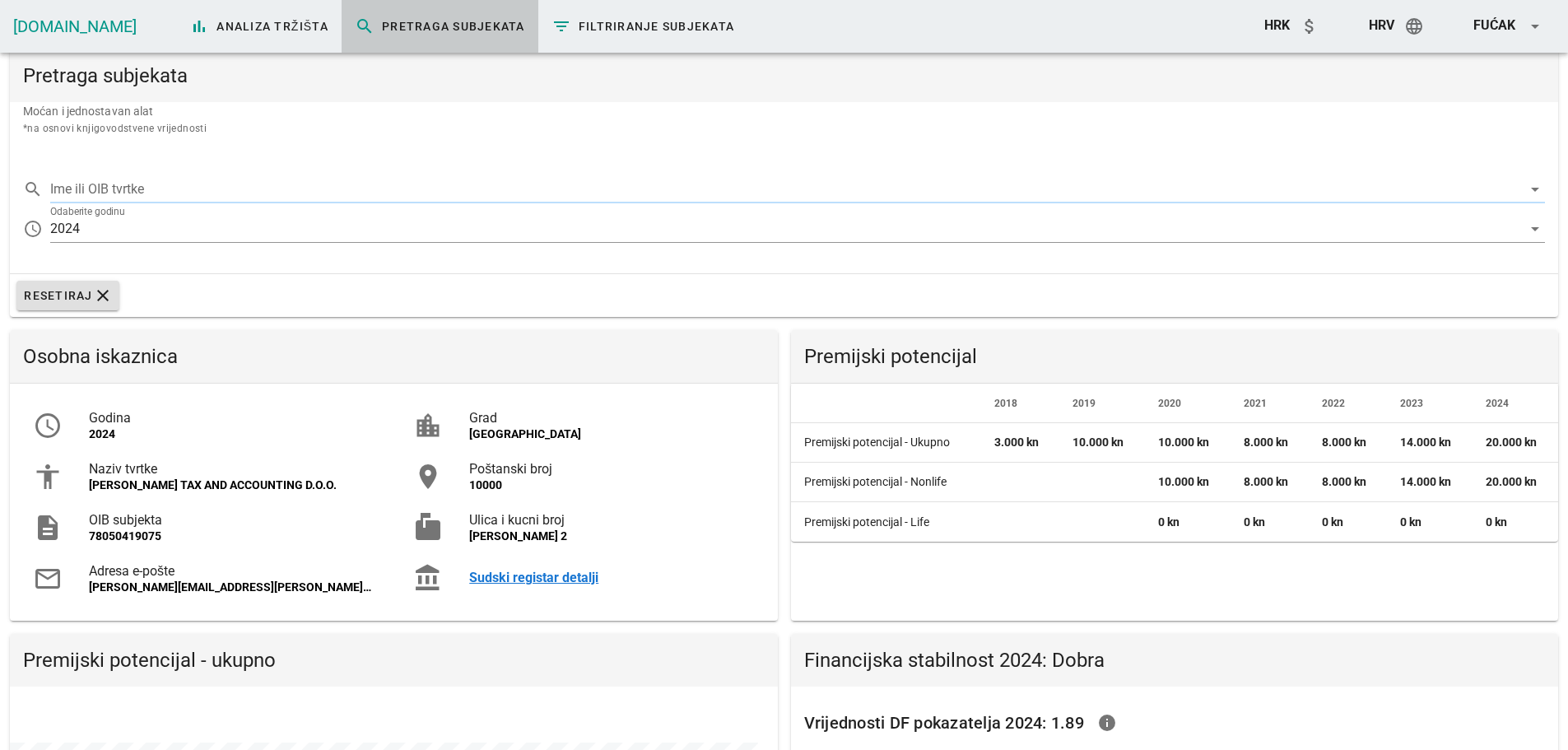
scroll to position [319, 767]
type input "[PERSON_NAME] TAX AND ACCOUNTING D.O.O."
click at [1177, 597] on div "Premijski potencijal 2018 2019 2020 2021 2022 2023 2024 Premijski potencijal - …" at bounding box center [1175, 476] width 768 height 291
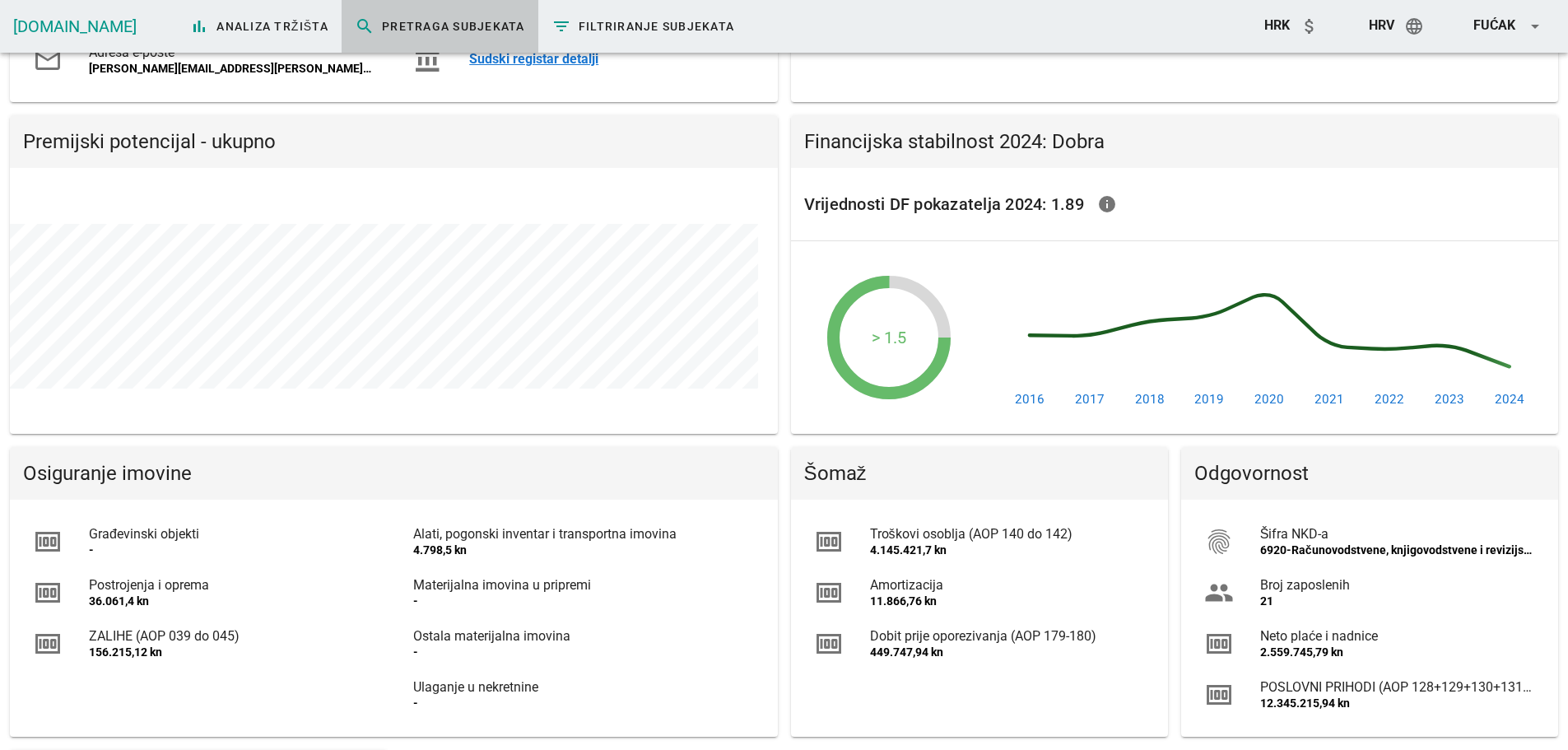
scroll to position [741, 0]
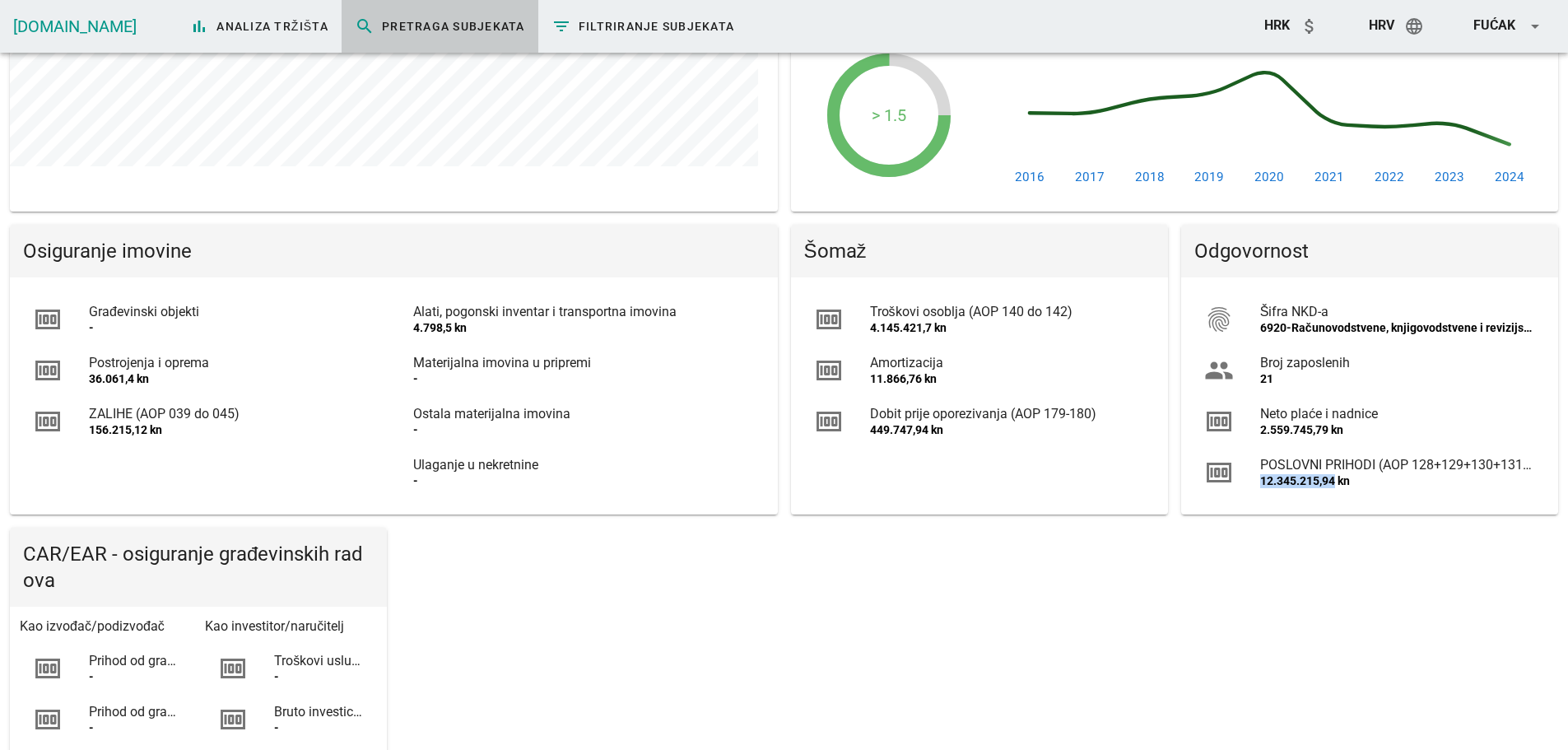
drag, startPoint x: 1260, startPoint y: 480, endPoint x: 1335, endPoint y: 489, distance: 75.5
click at [1335, 489] on div "POSLOVNI PRIHODI (AOP 128+129+130+131+132) 12.345.215,94 kn" at bounding box center [1398, 472] width 275 height 51
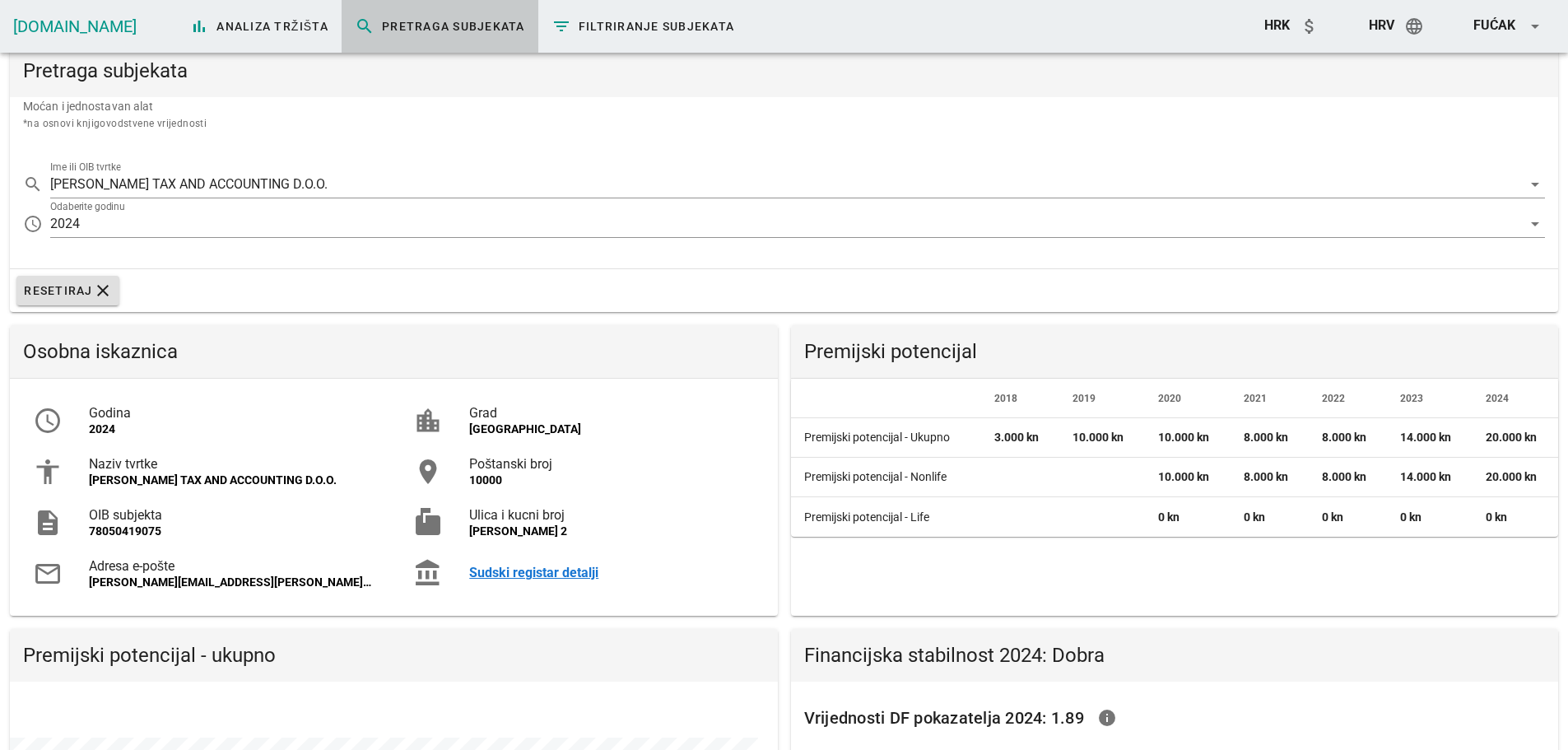
scroll to position [0, 0]
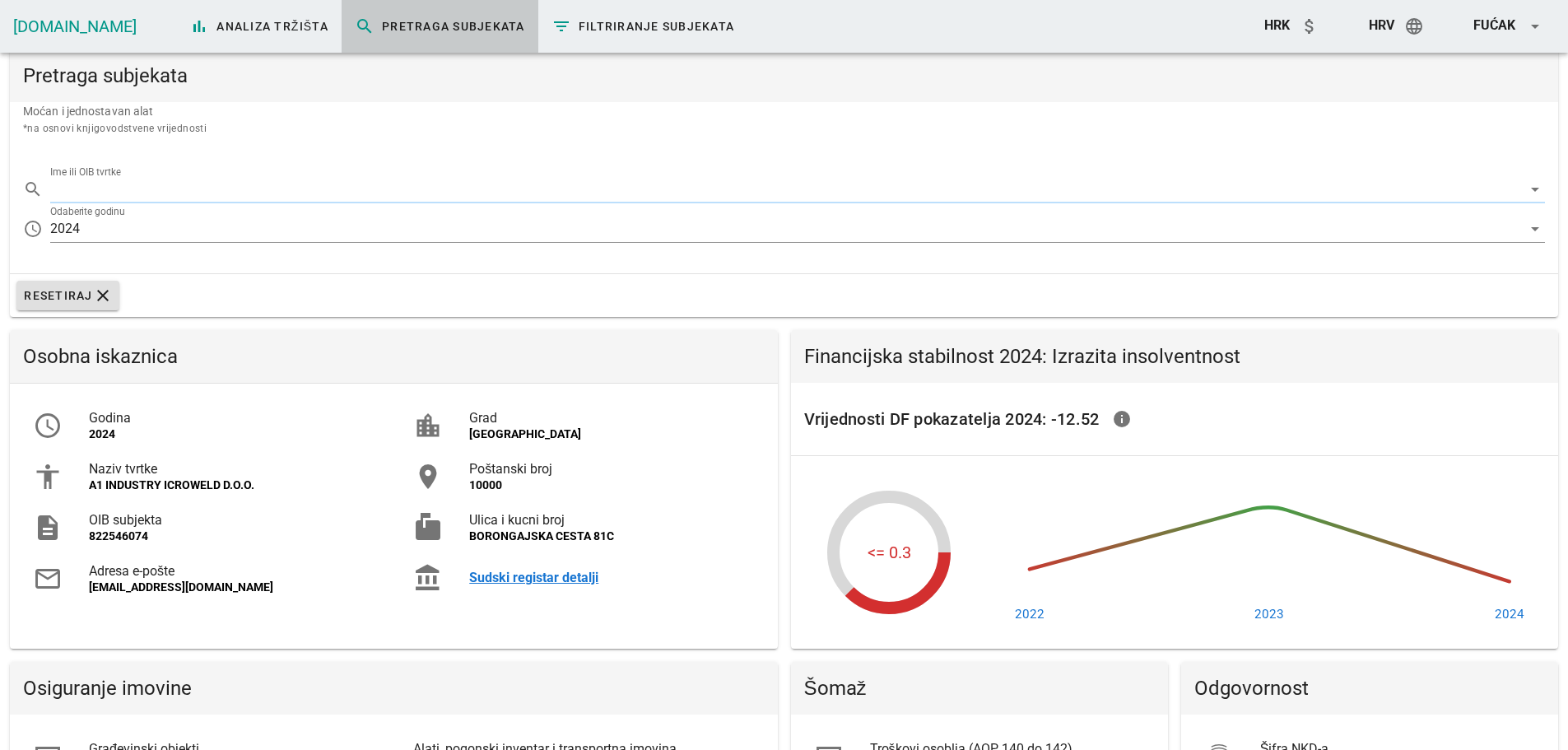
type input "A1 INDUSTRY ICROWELD D.O.O."
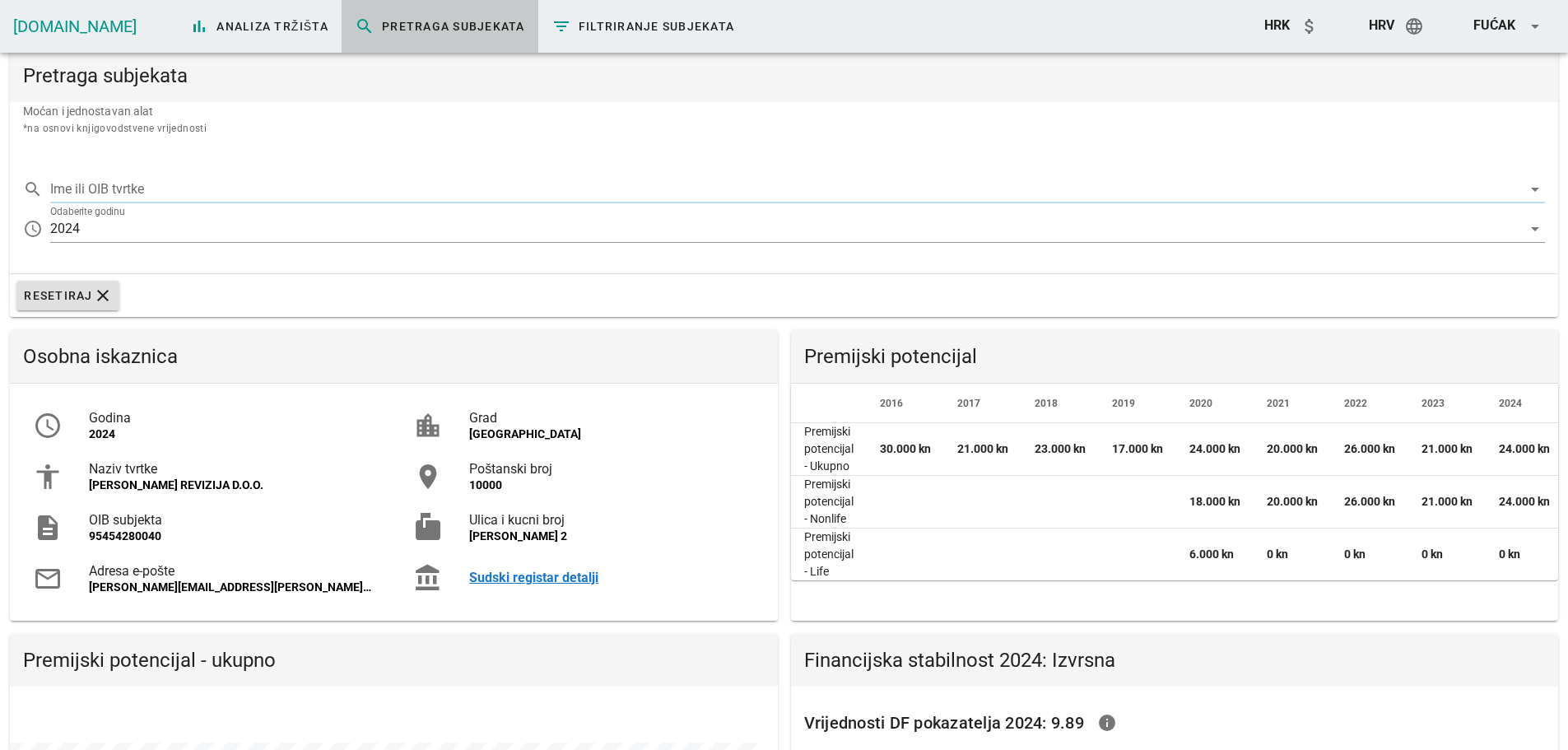
scroll to position [319, 767]
type input "[PERSON_NAME] REVIZIJA D.O.O."
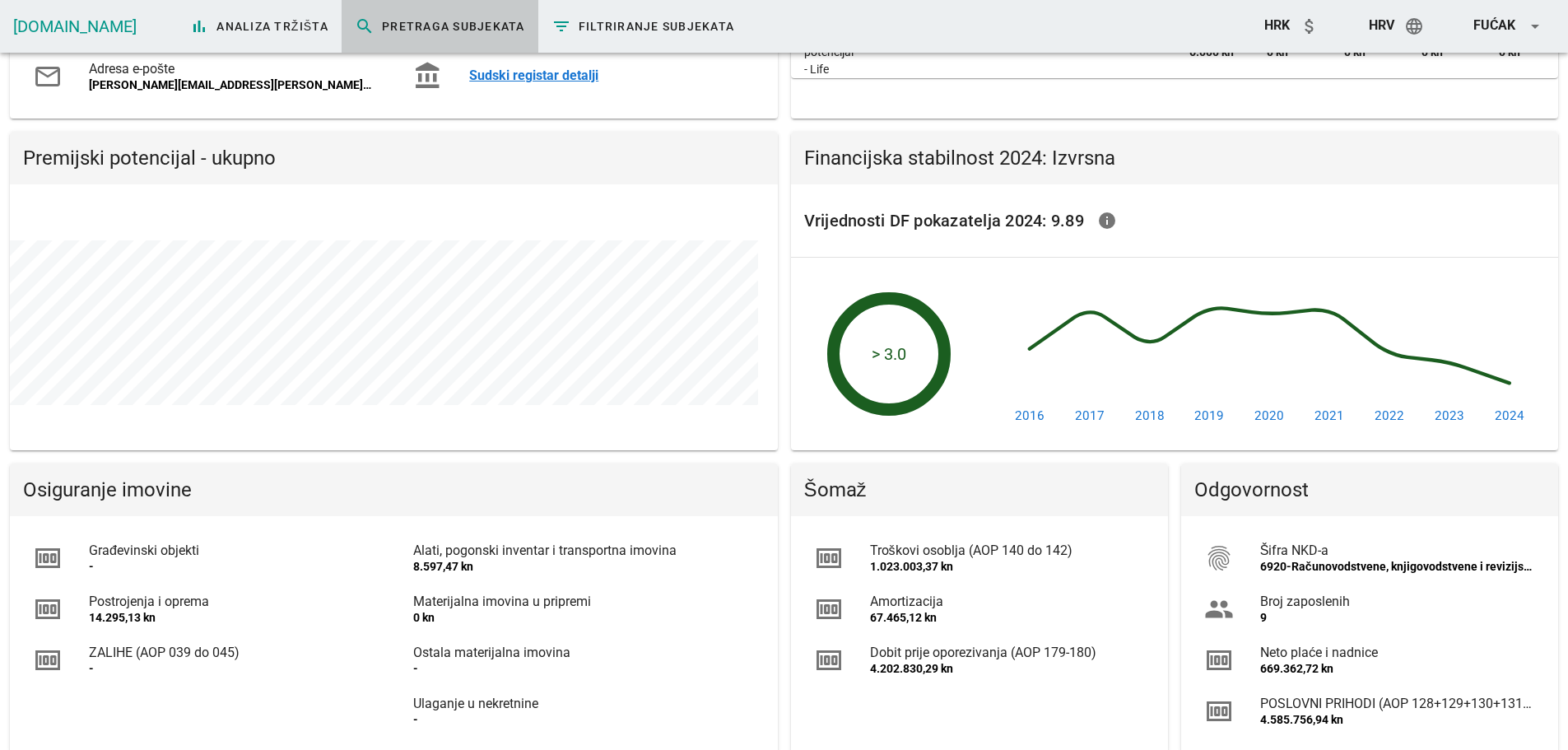
scroll to position [659, 0]
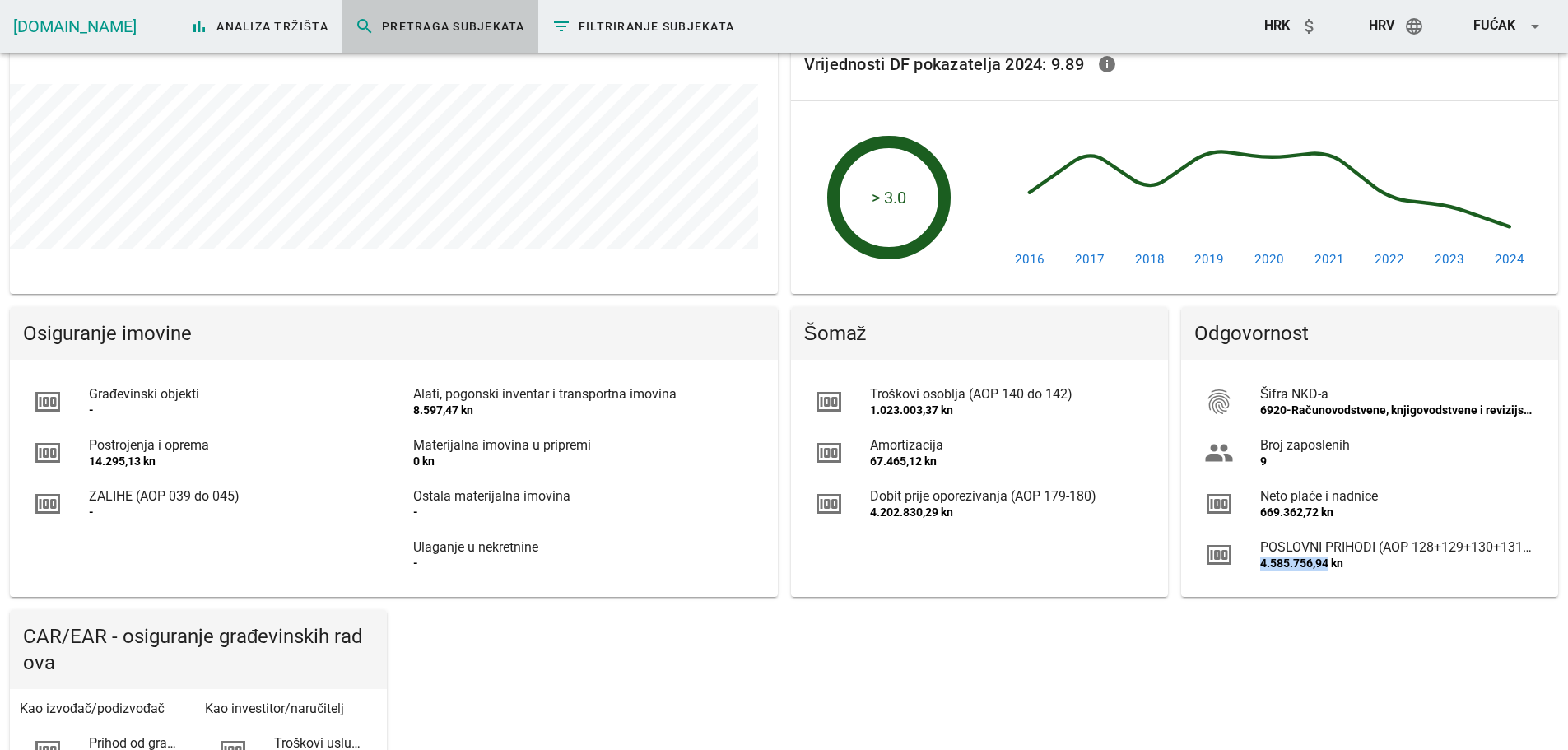
drag, startPoint x: 1267, startPoint y: 565, endPoint x: 1328, endPoint y: 571, distance: 61.3
click at [1328, 571] on div "money POSLOVNI PRIHODI (AOP 128+129+130+131+132) 4.585.756,94 kn" at bounding box center [1370, 555] width 357 height 51
copy div "4.585.756,94"
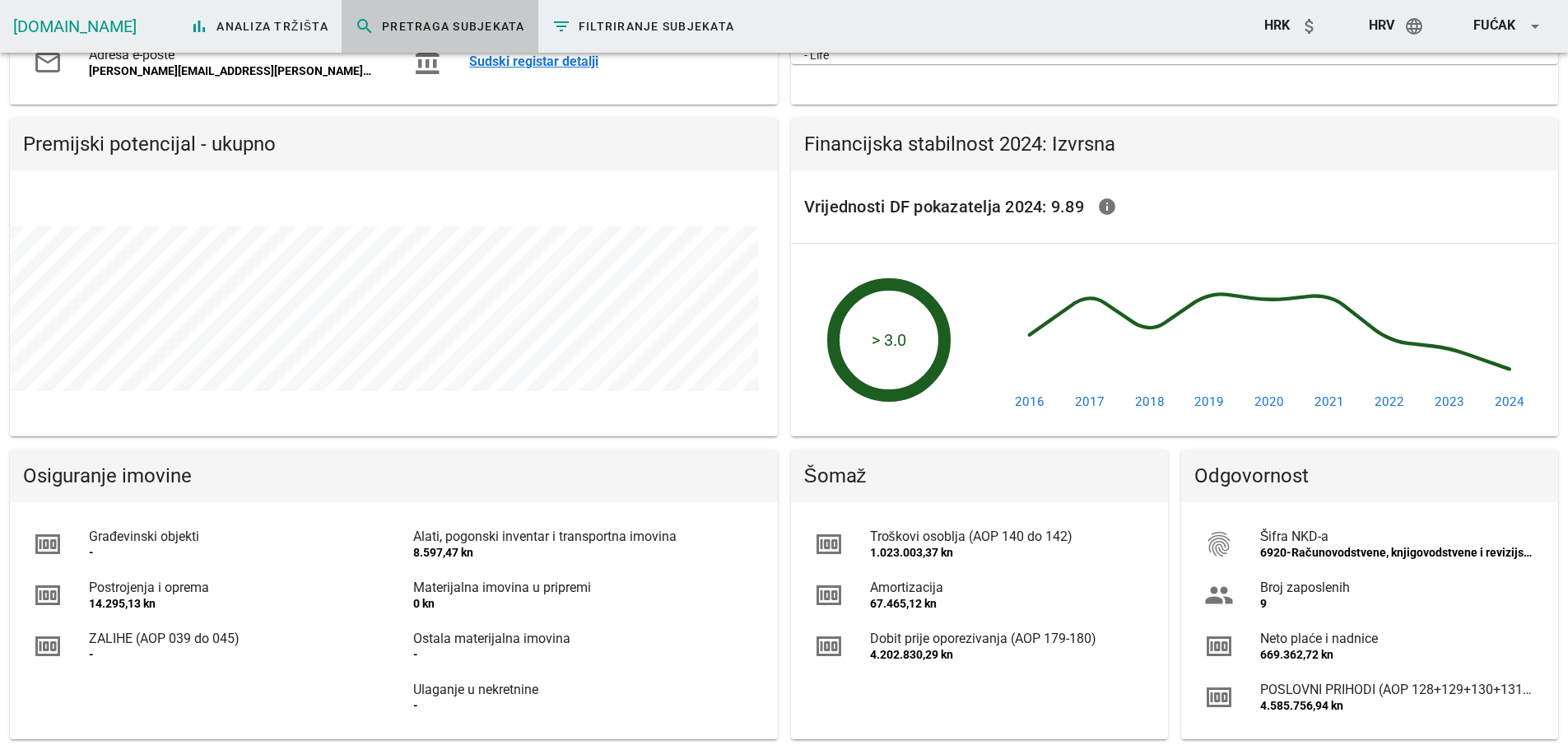
scroll to position [741, 0]
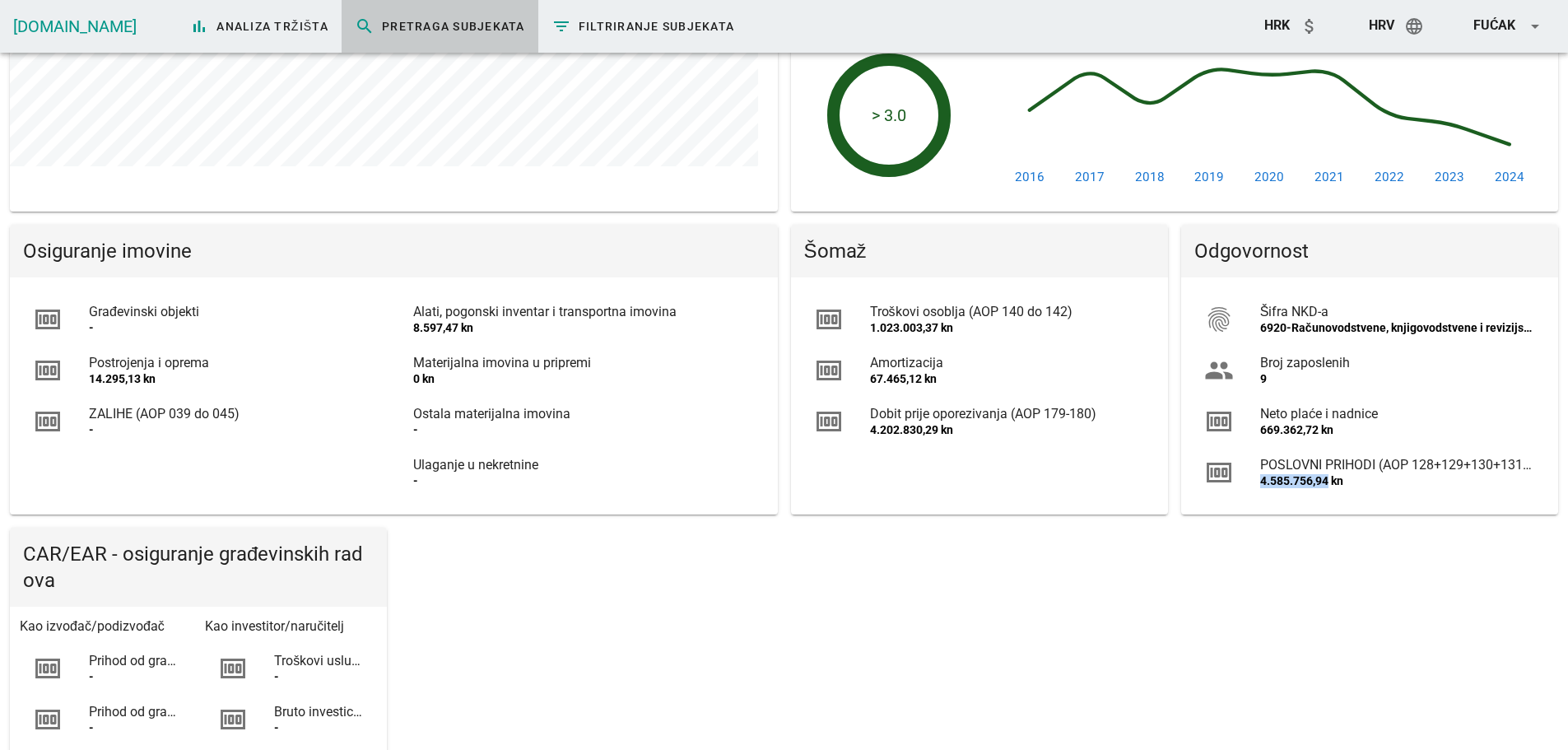
drag, startPoint x: 1256, startPoint y: 482, endPoint x: 1247, endPoint y: 506, distance: 25.6
click at [1318, 498] on div "money POSLOVNI PRIHODI (AOP 128+129+130+131+132) 4.585.756,94 kn" at bounding box center [1370, 472] width 357 height 51
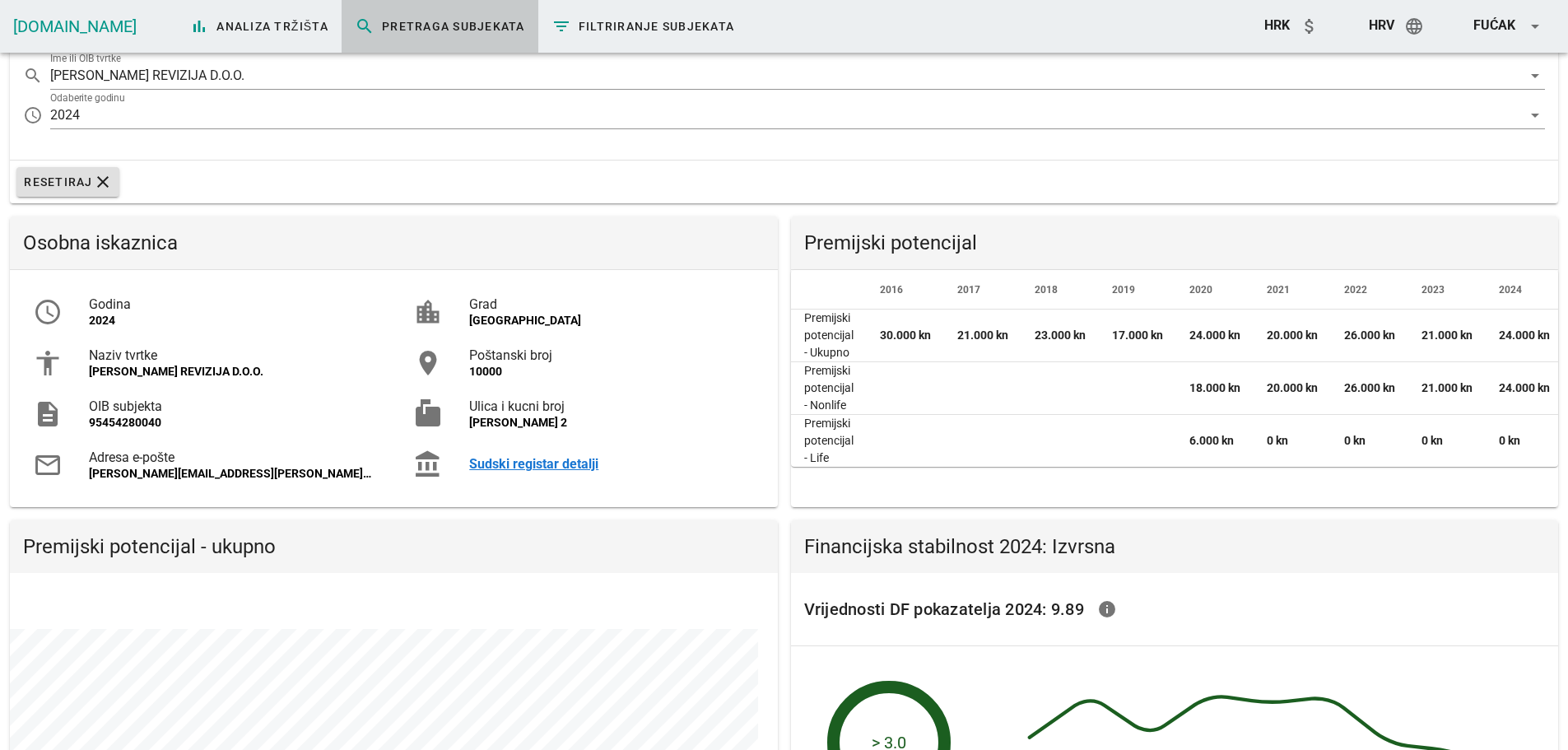
scroll to position [0, 0]
